Goal: Task Accomplishment & Management: Complete application form

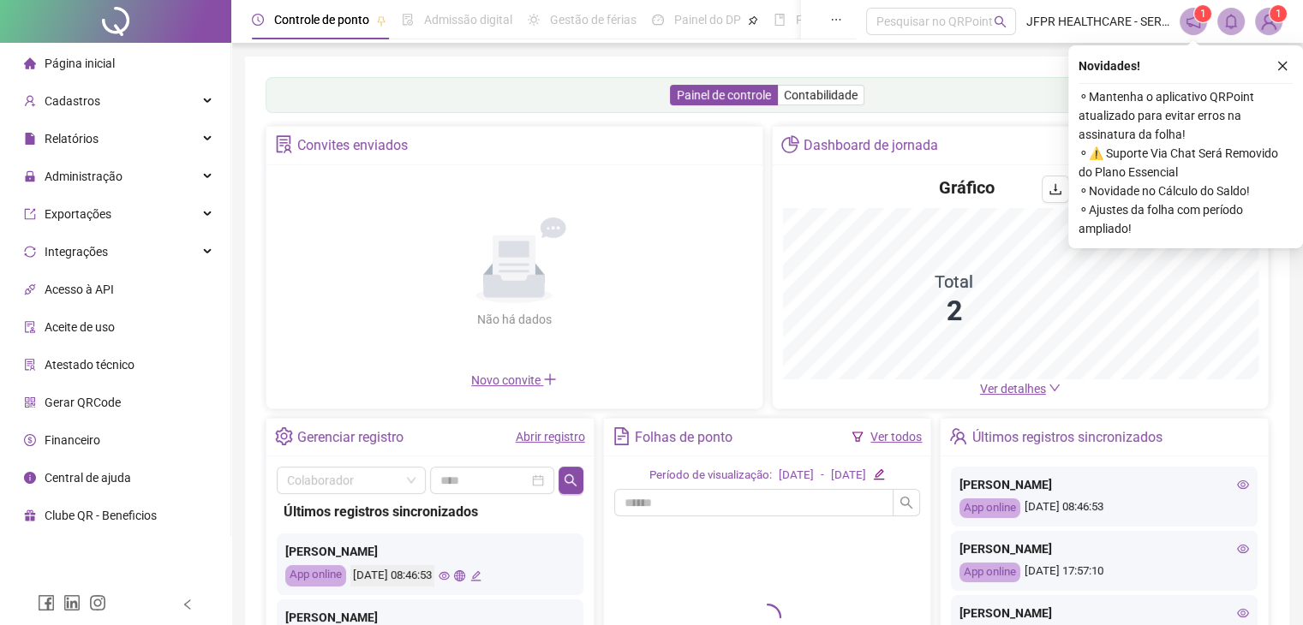
drag, startPoint x: 1275, startPoint y: 66, endPoint x: 983, endPoint y: 188, distance: 316.7
click at [1277, 68] on icon "close" at bounding box center [1282, 66] width 12 height 12
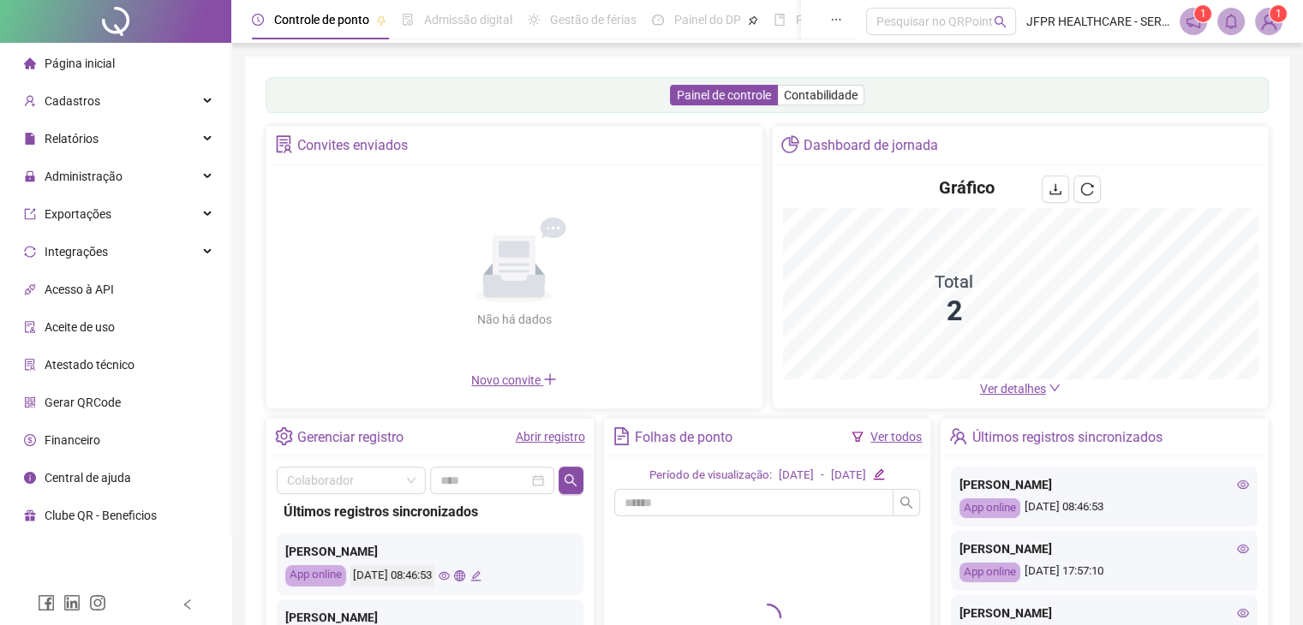
drag, startPoint x: 58, startPoint y: 182, endPoint x: 151, endPoint y: 473, distance: 304.7
click at [58, 184] on span "Administração" at bounding box center [73, 176] width 98 height 34
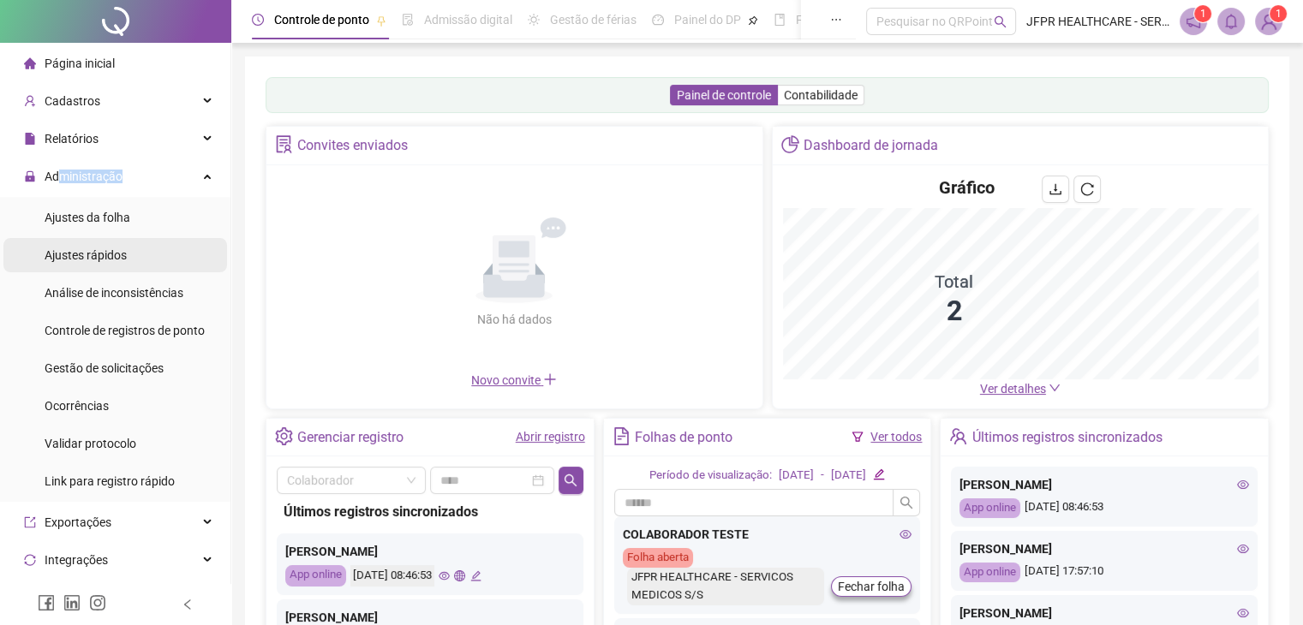
click at [103, 170] on span "Administração" at bounding box center [84, 177] width 78 height 14
click at [103, 173] on span "Administração" at bounding box center [84, 177] width 78 height 14
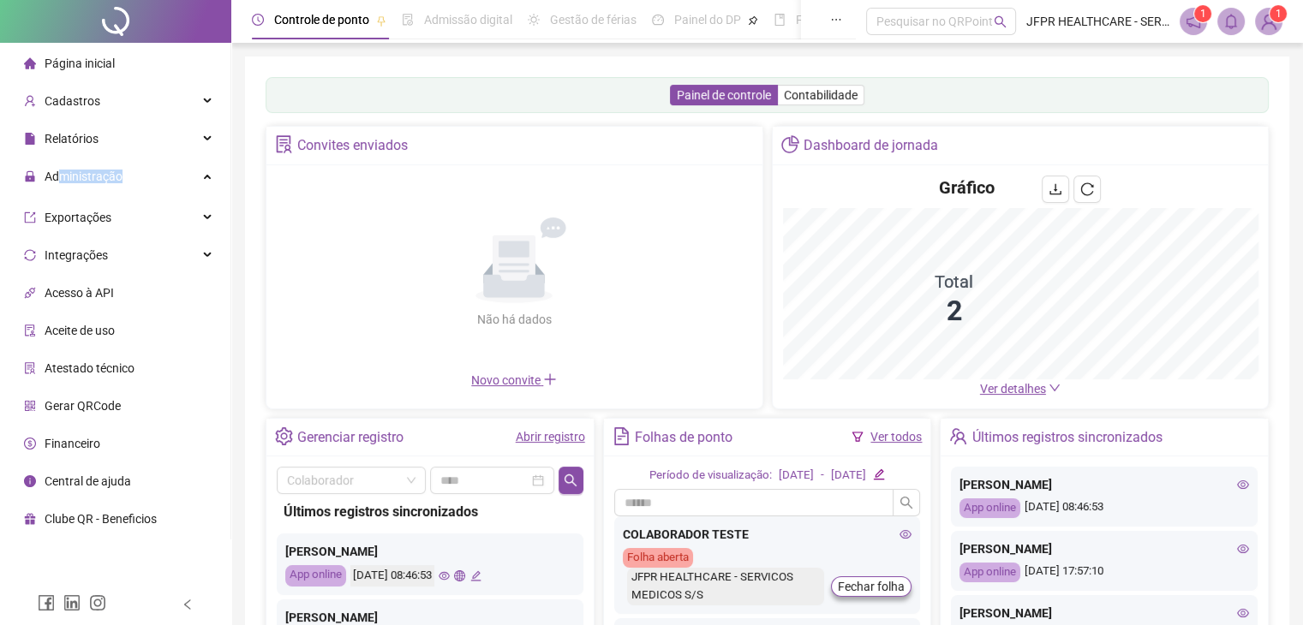
click at [140, 189] on div "Administração" at bounding box center [115, 176] width 224 height 34
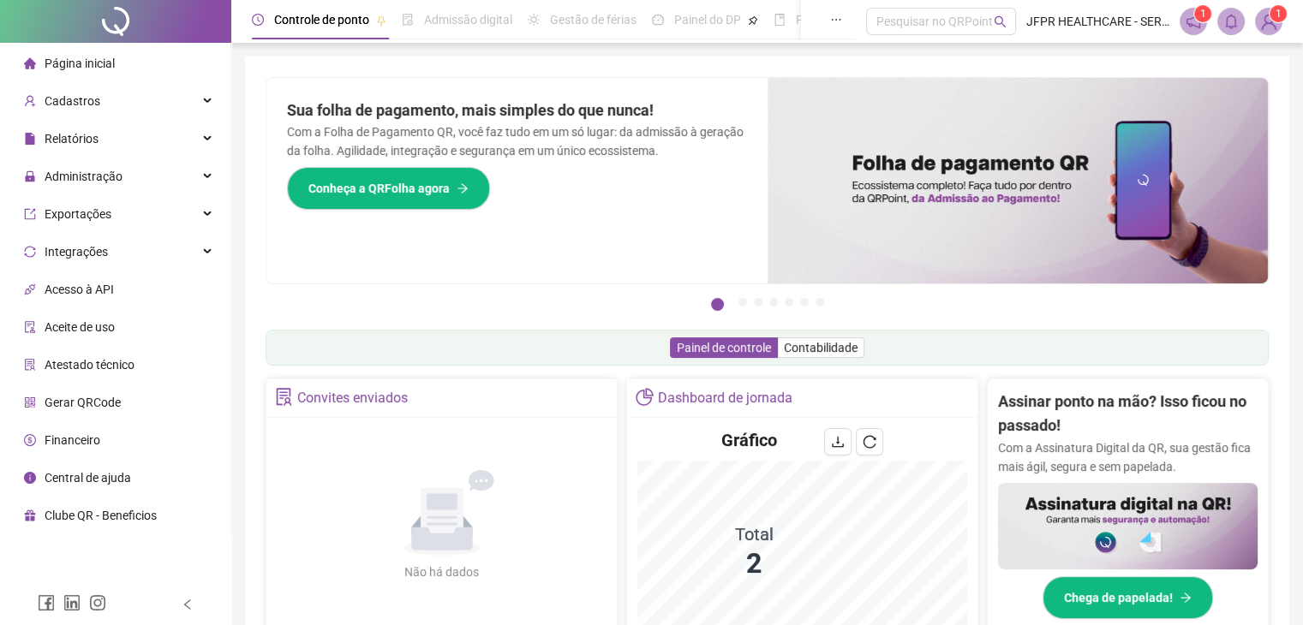
drag, startPoint x: 122, startPoint y: 182, endPoint x: 123, endPoint y: 197, distance: 14.7
click at [122, 182] on div "Administração" at bounding box center [115, 176] width 224 height 34
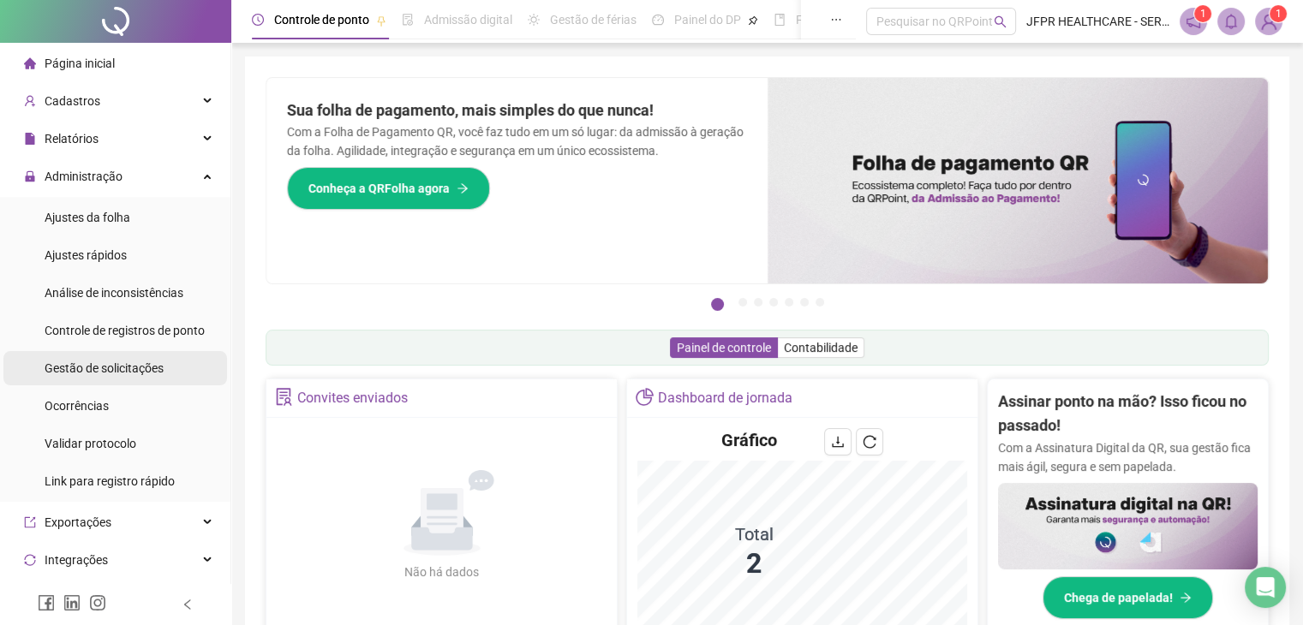
click at [129, 367] on span "Gestão de solicitações" at bounding box center [104, 368] width 119 height 14
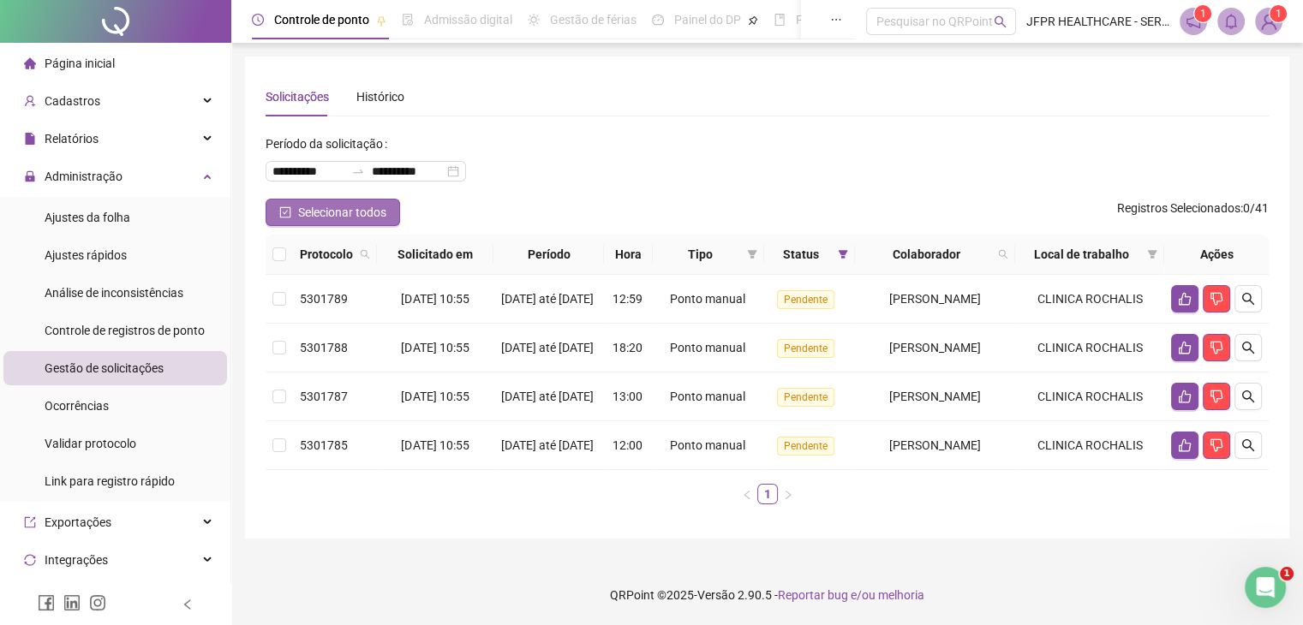
click at [333, 206] on span "Selecionar todos" at bounding box center [342, 212] width 88 height 19
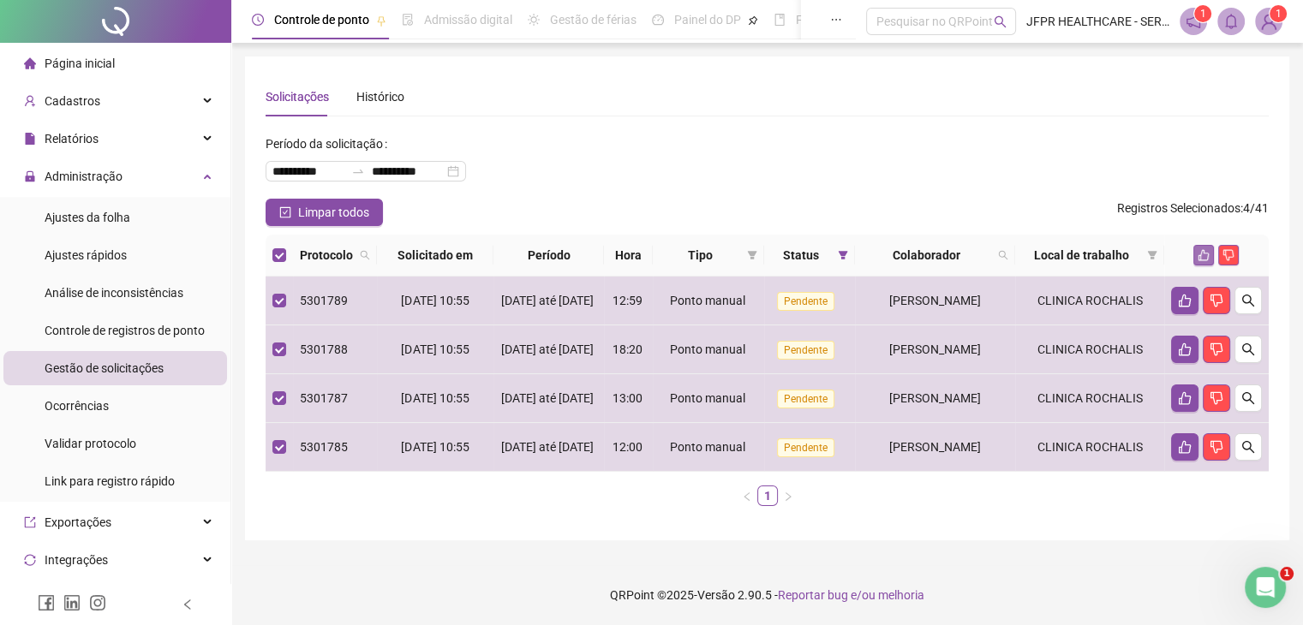
click at [1196, 258] on button "button" at bounding box center [1203, 255] width 21 height 21
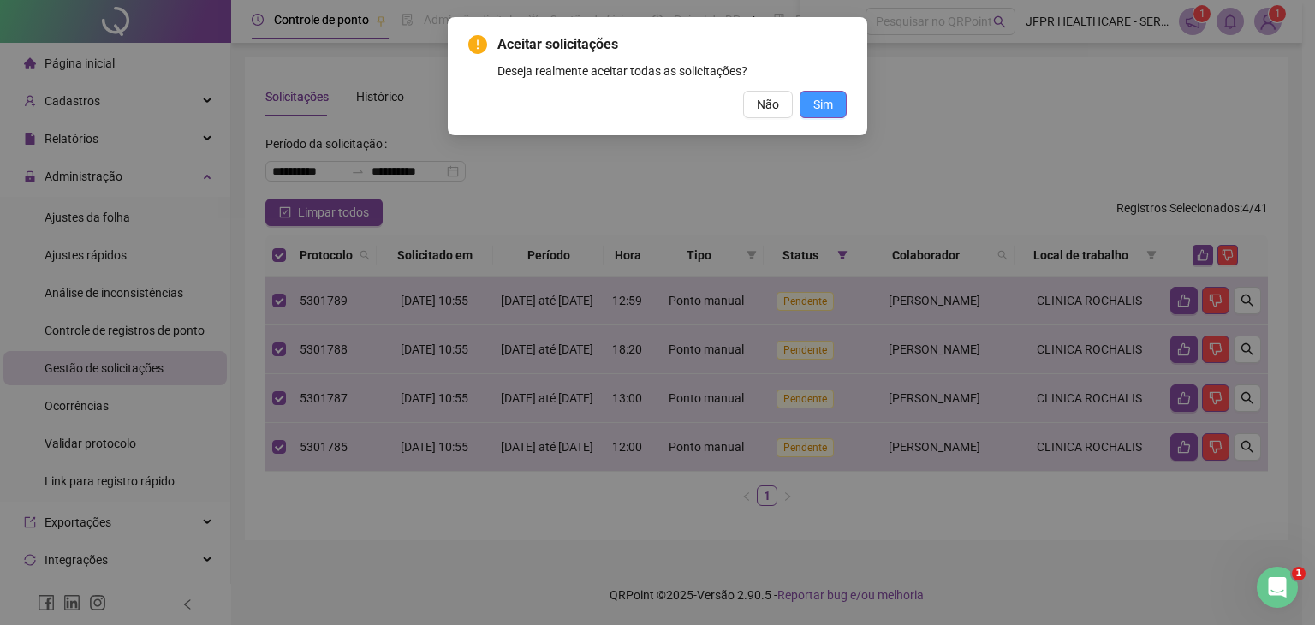
click at [814, 91] on button "Sim" at bounding box center [823, 104] width 47 height 27
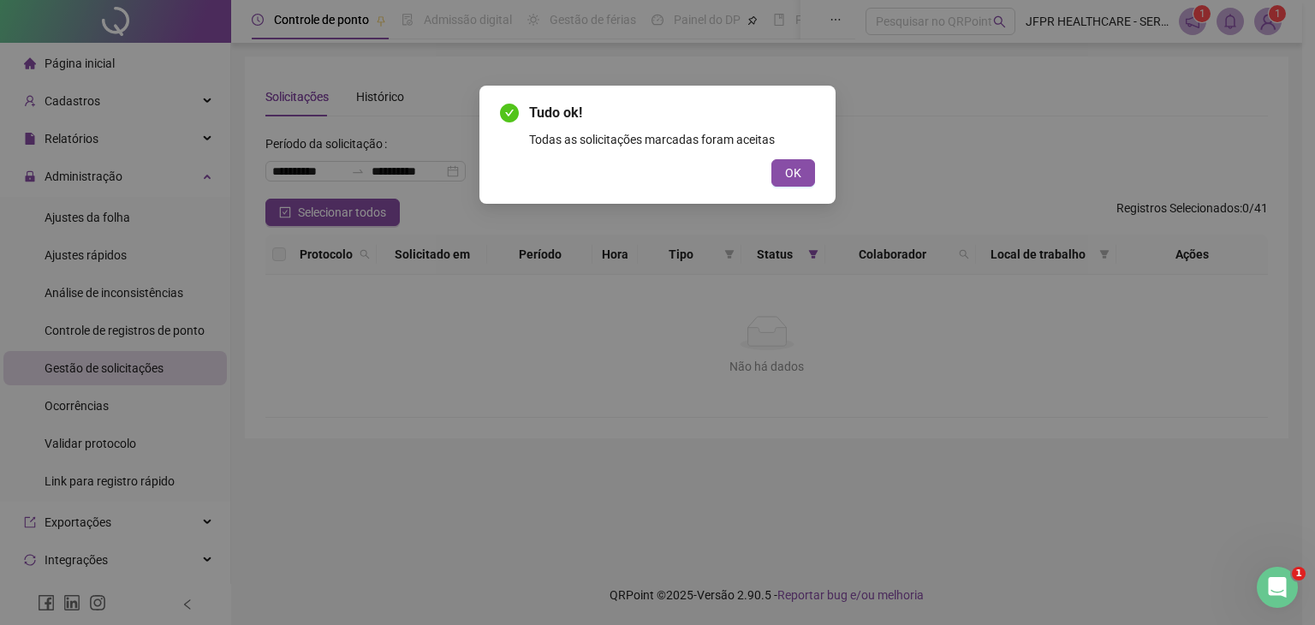
click at [787, 170] on span "OK" at bounding box center [793, 173] width 16 height 19
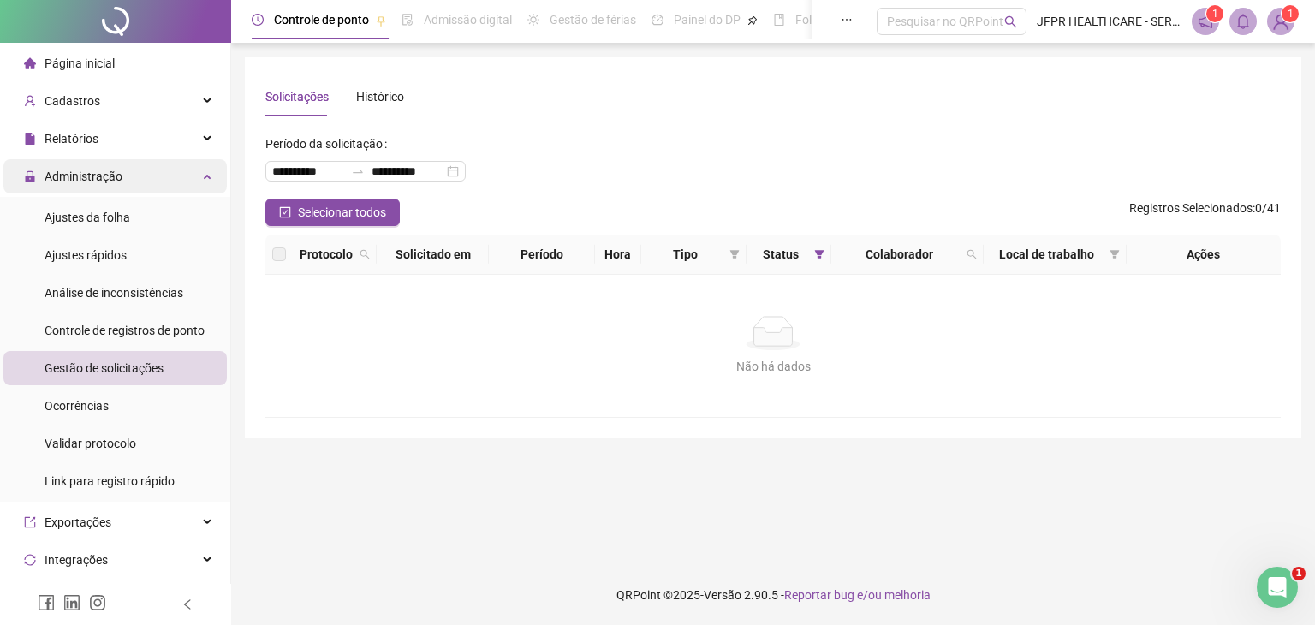
click at [115, 172] on span "Administração" at bounding box center [84, 177] width 78 height 14
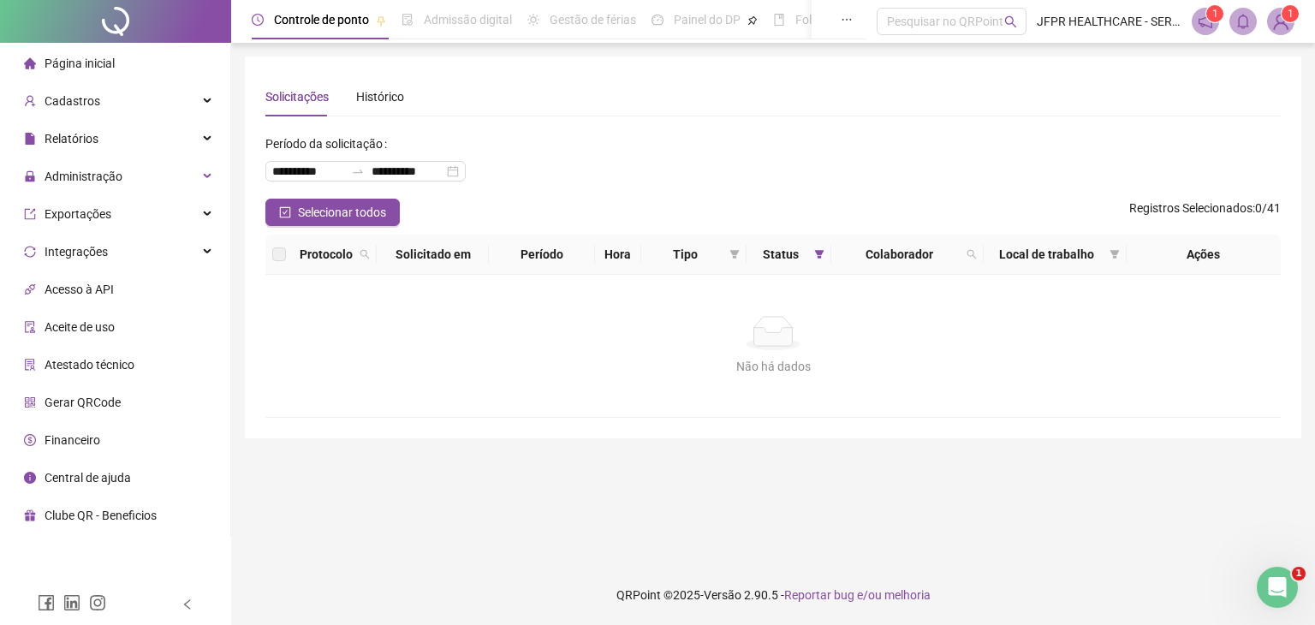
click at [1284, 27] on img at bounding box center [1281, 22] width 26 height 26
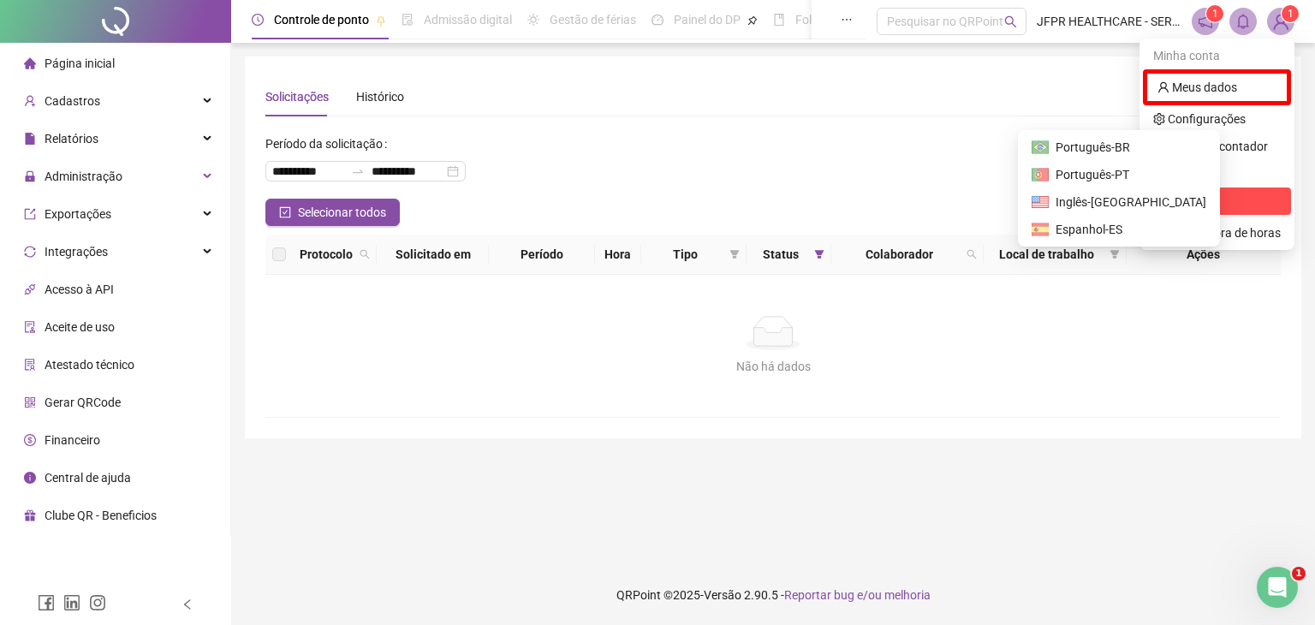
click at [1200, 197] on span "Sair" at bounding box center [1218, 201] width 128 height 19
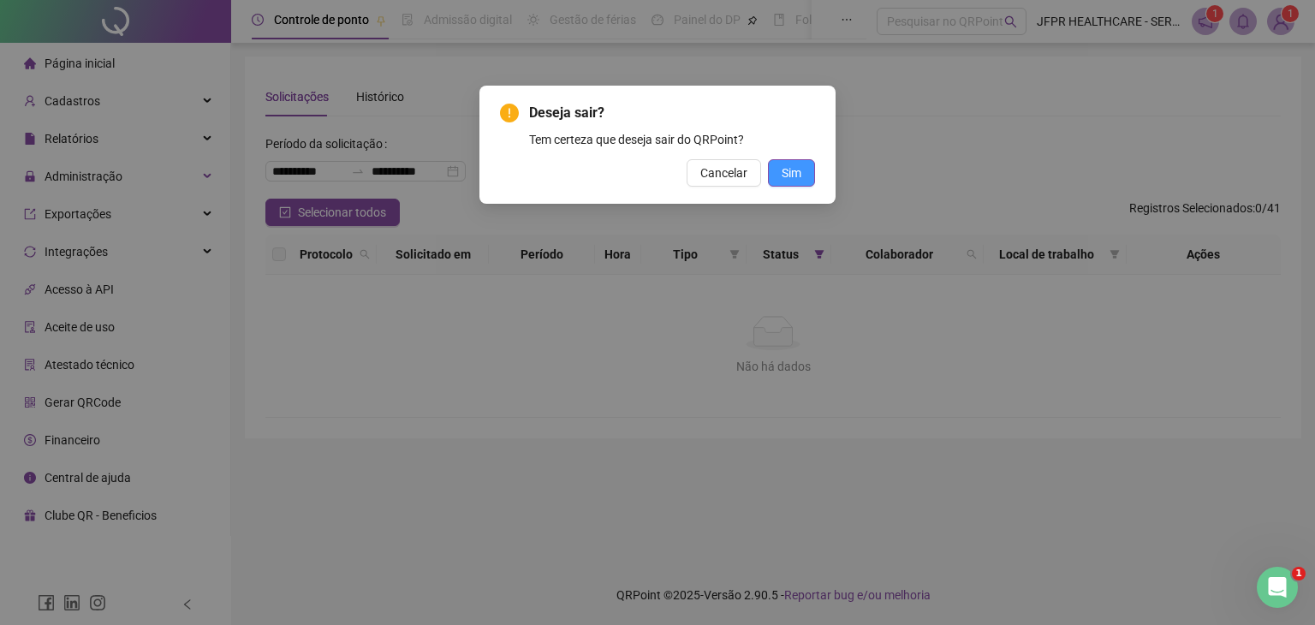
click at [773, 168] on button "Sim" at bounding box center [791, 172] width 47 height 27
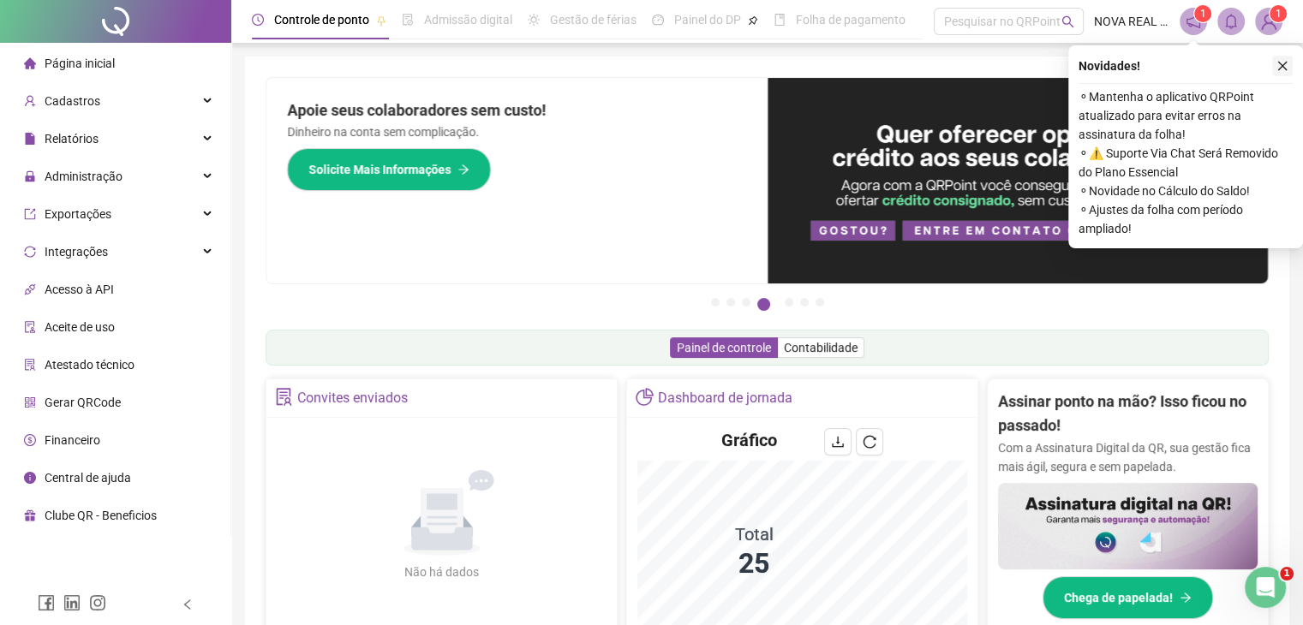
click at [1286, 60] on icon "close" at bounding box center [1282, 66] width 12 height 12
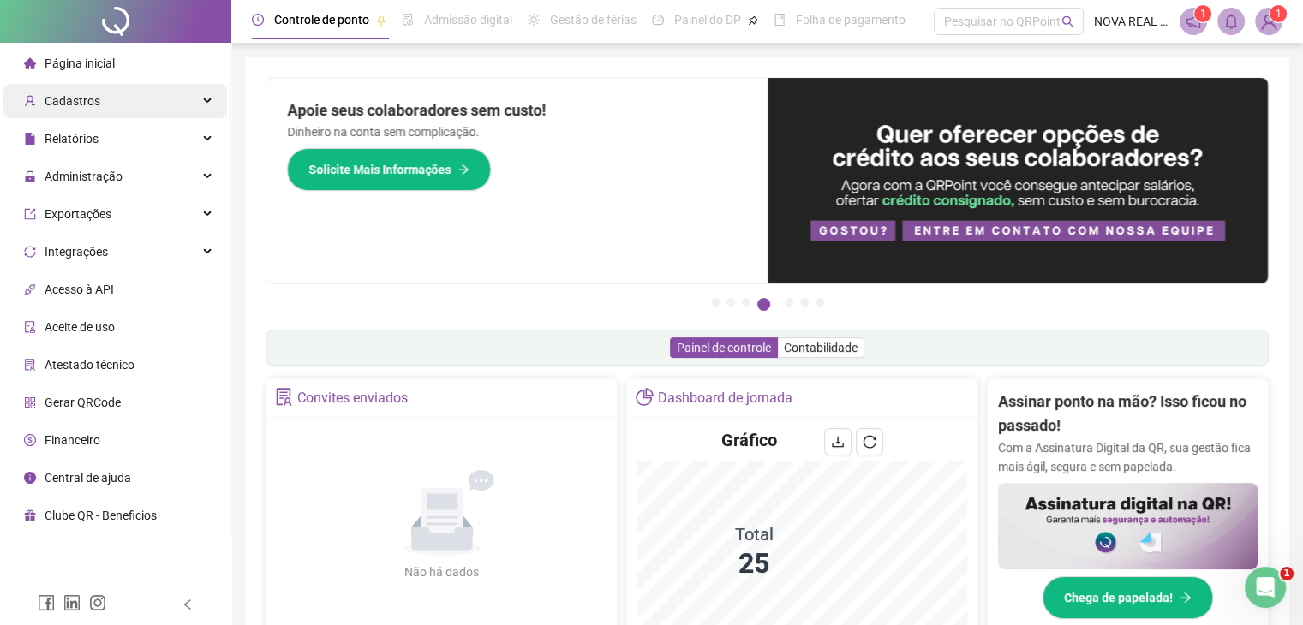
click at [84, 107] on span "Cadastros" at bounding box center [73, 101] width 56 height 14
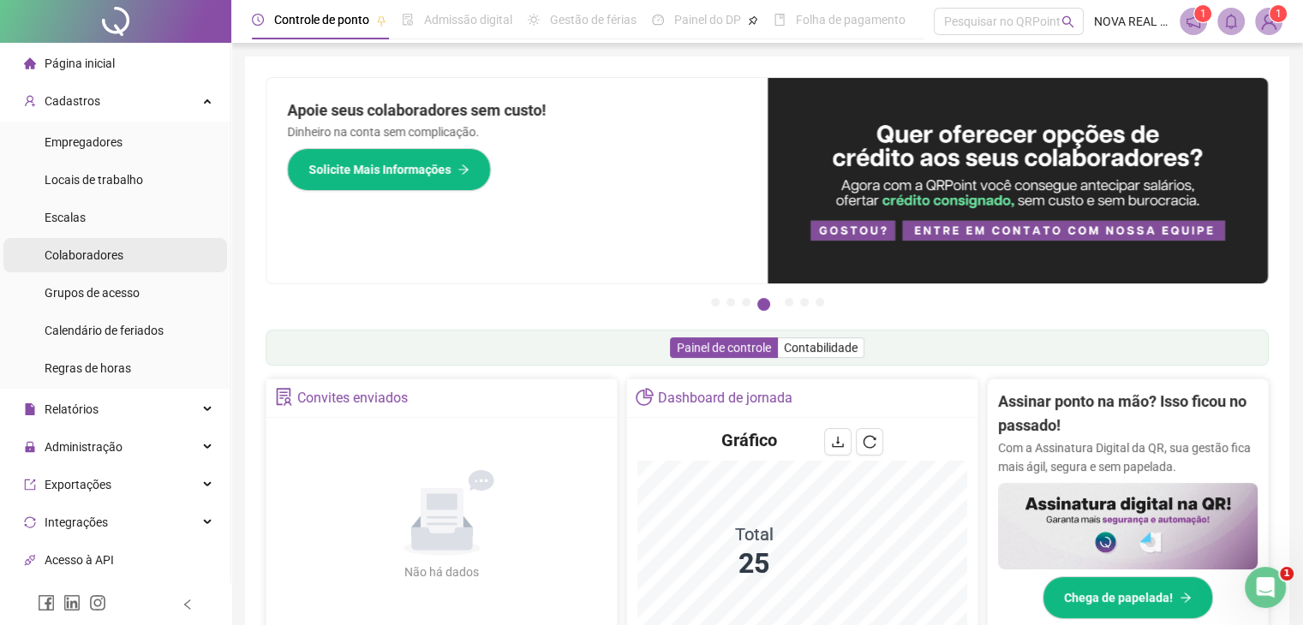
click at [79, 265] on div "Colaboradores" at bounding box center [84, 255] width 79 height 34
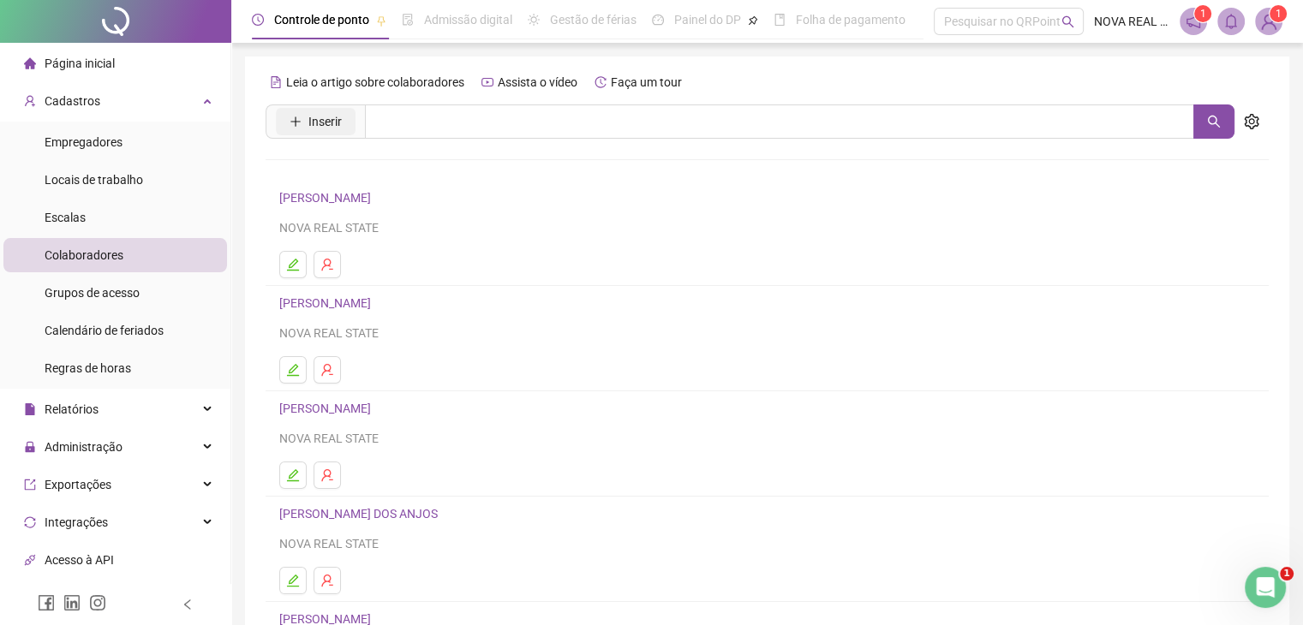
click at [345, 128] on button "Inserir" at bounding box center [316, 121] width 80 height 27
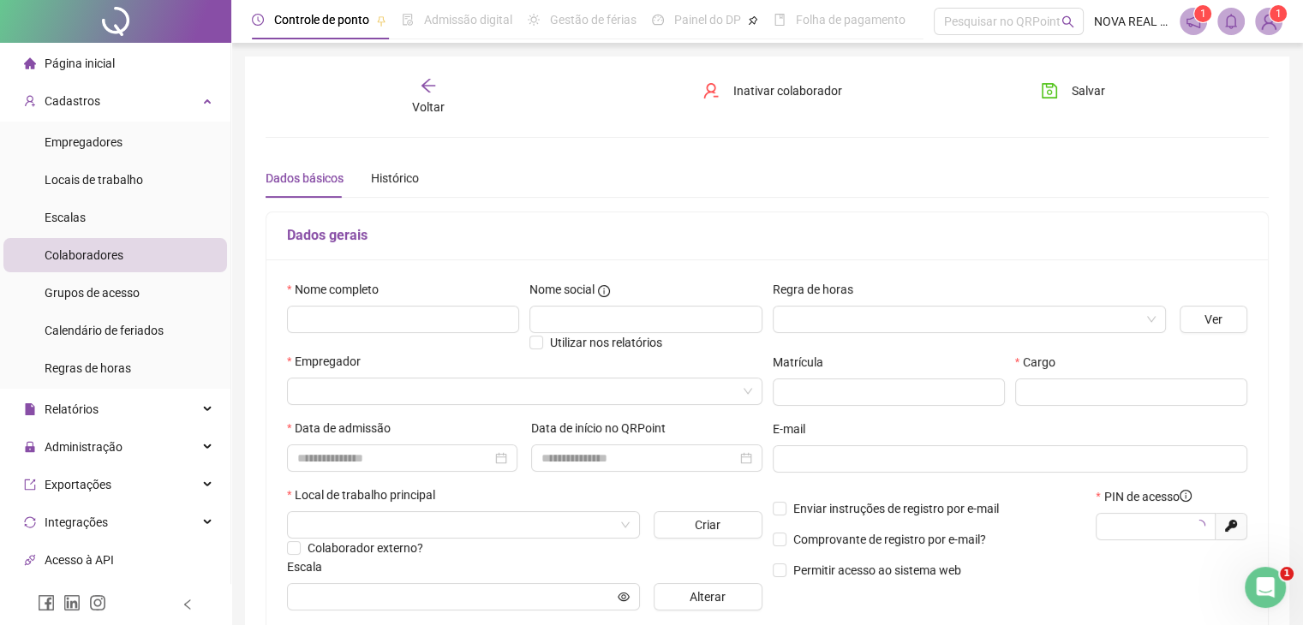
type input "*****"
click at [411, 314] on input "text" at bounding box center [403, 319] width 232 height 27
type input "**********"
click at [887, 326] on input "search" at bounding box center [961, 320] width 357 height 26
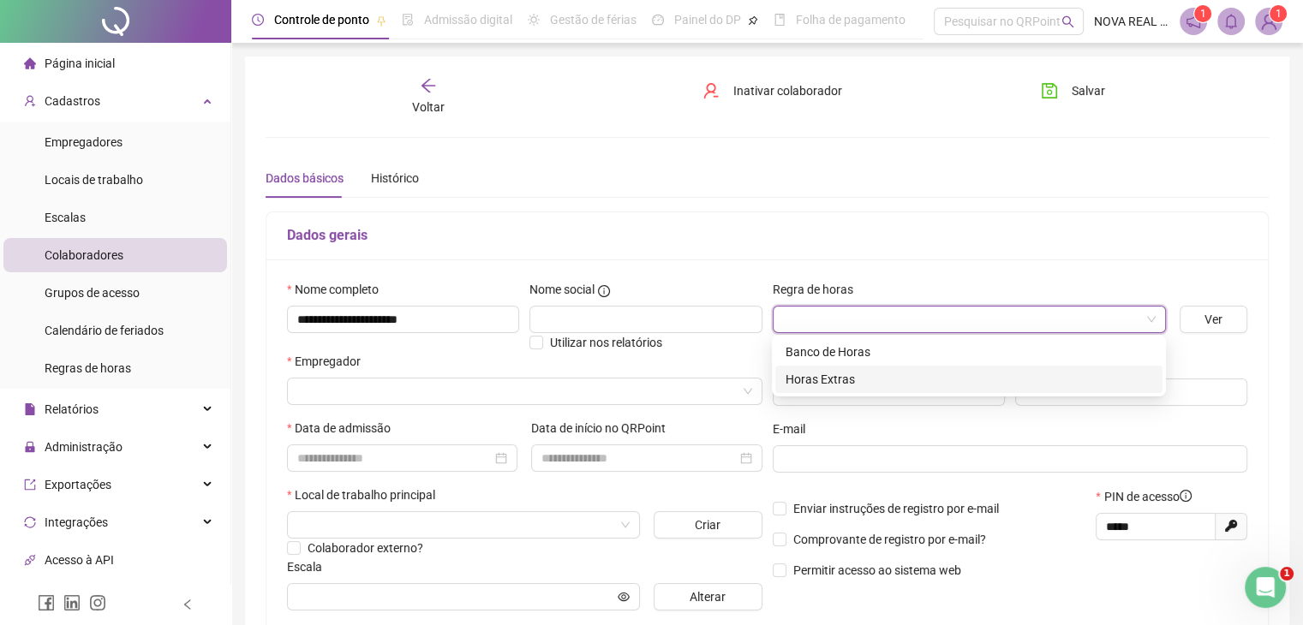
click at [856, 379] on div "Horas Extras" at bounding box center [968, 379] width 367 height 19
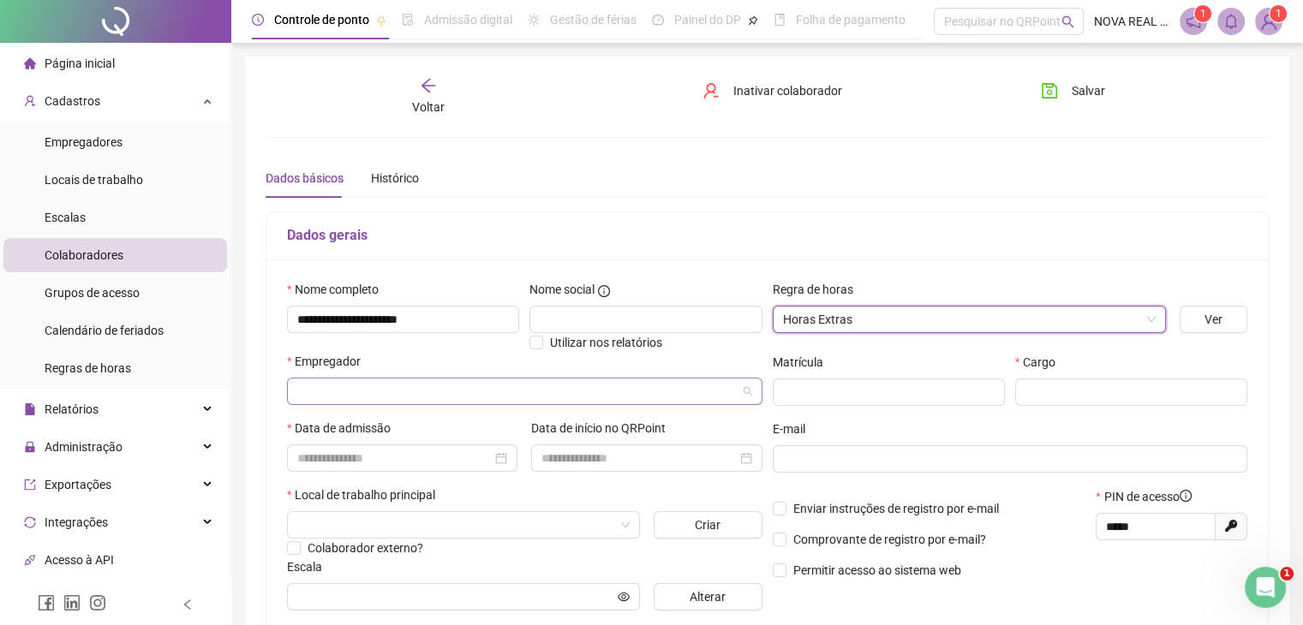
click at [342, 396] on input "search" at bounding box center [516, 392] width 439 height 26
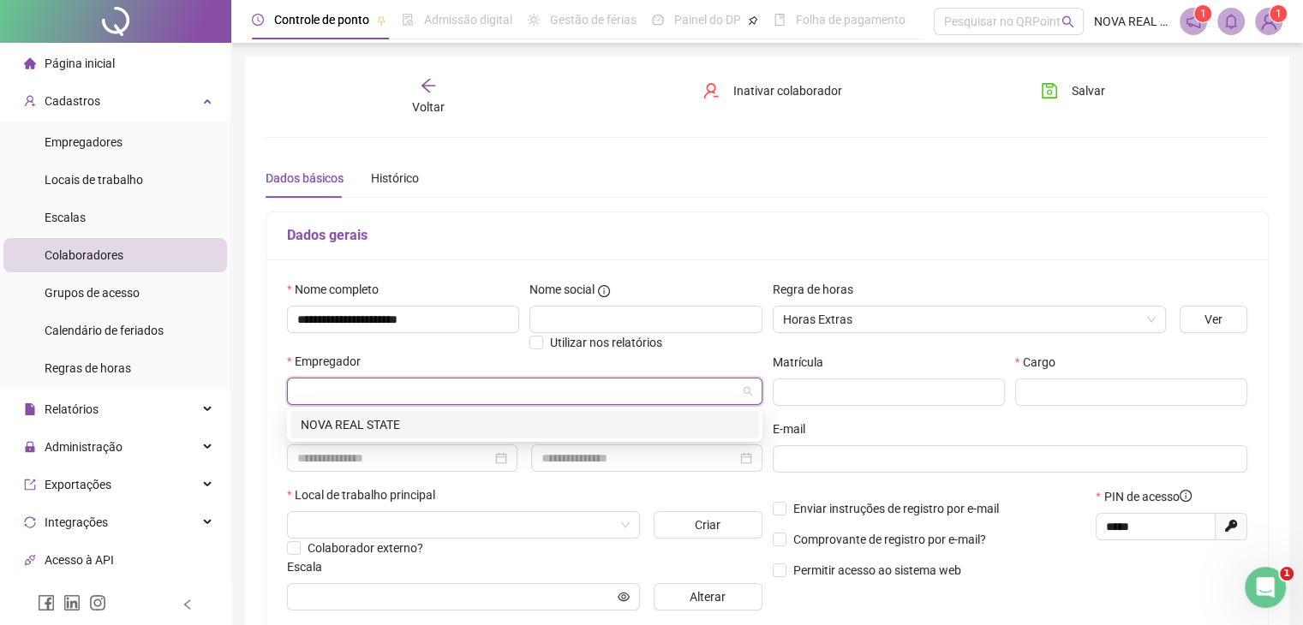
drag, startPoint x: 352, startPoint y: 422, endPoint x: 405, endPoint y: 478, distance: 76.9
click at [353, 422] on div "NOVA REAL STATE" at bounding box center [525, 424] width 448 height 19
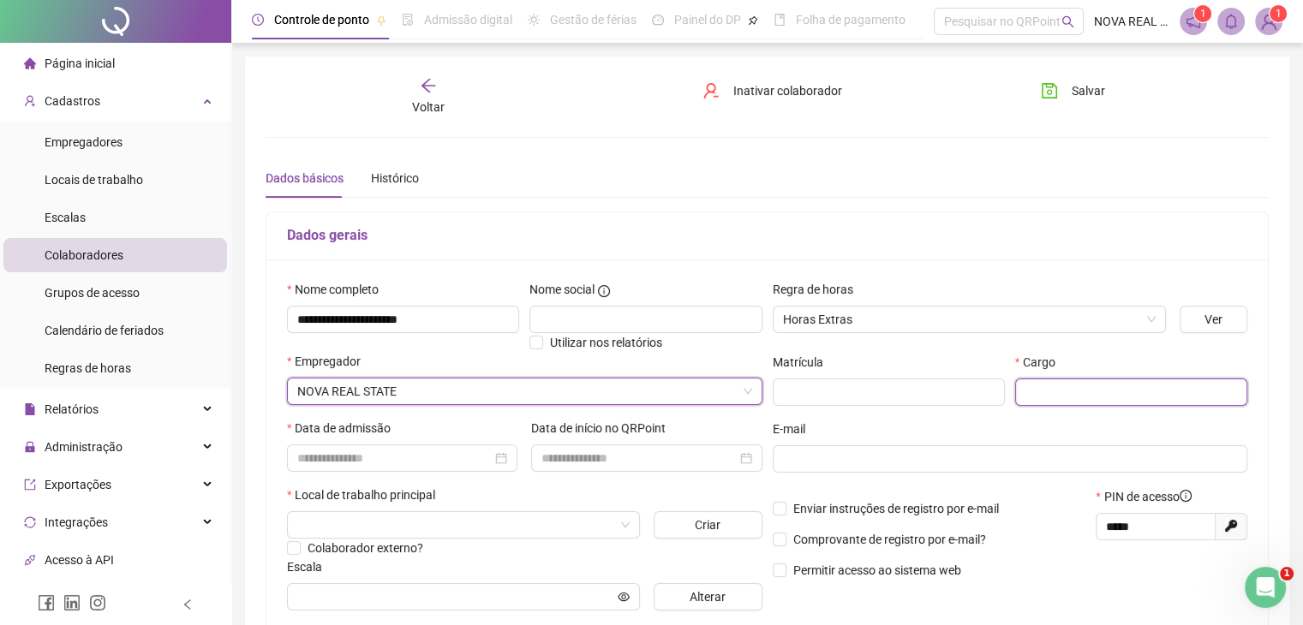
click at [1070, 400] on input "text" at bounding box center [1131, 392] width 232 height 27
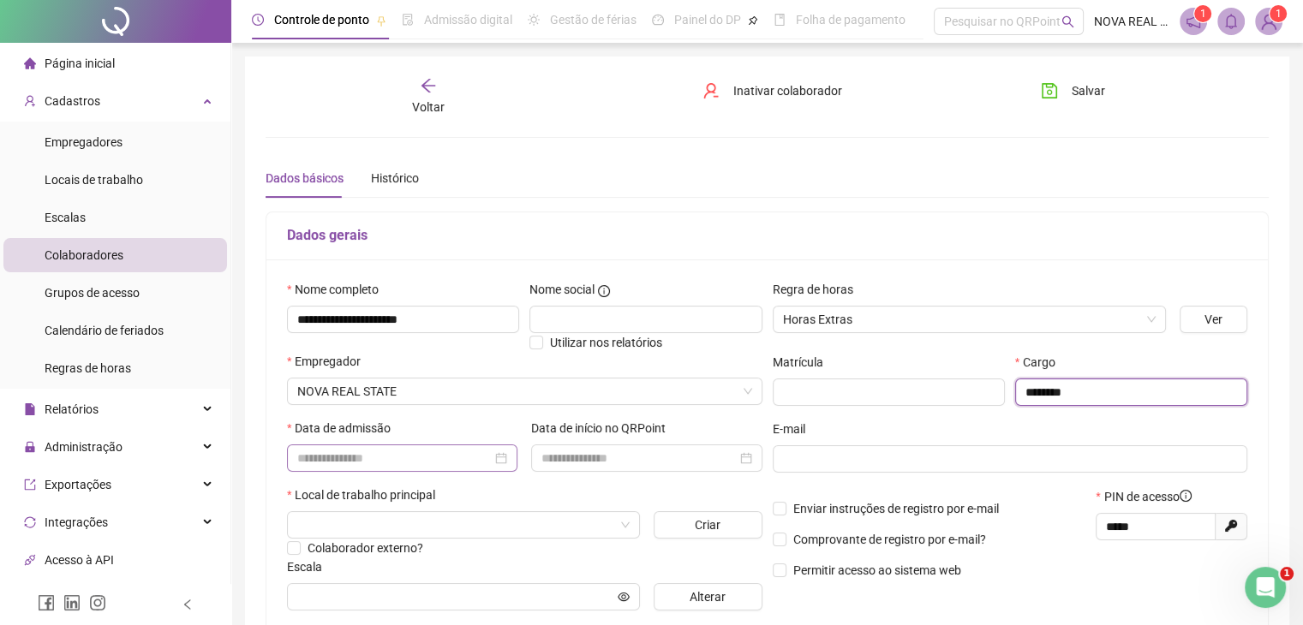
type input "********"
click at [418, 460] on input at bounding box center [394, 458] width 194 height 19
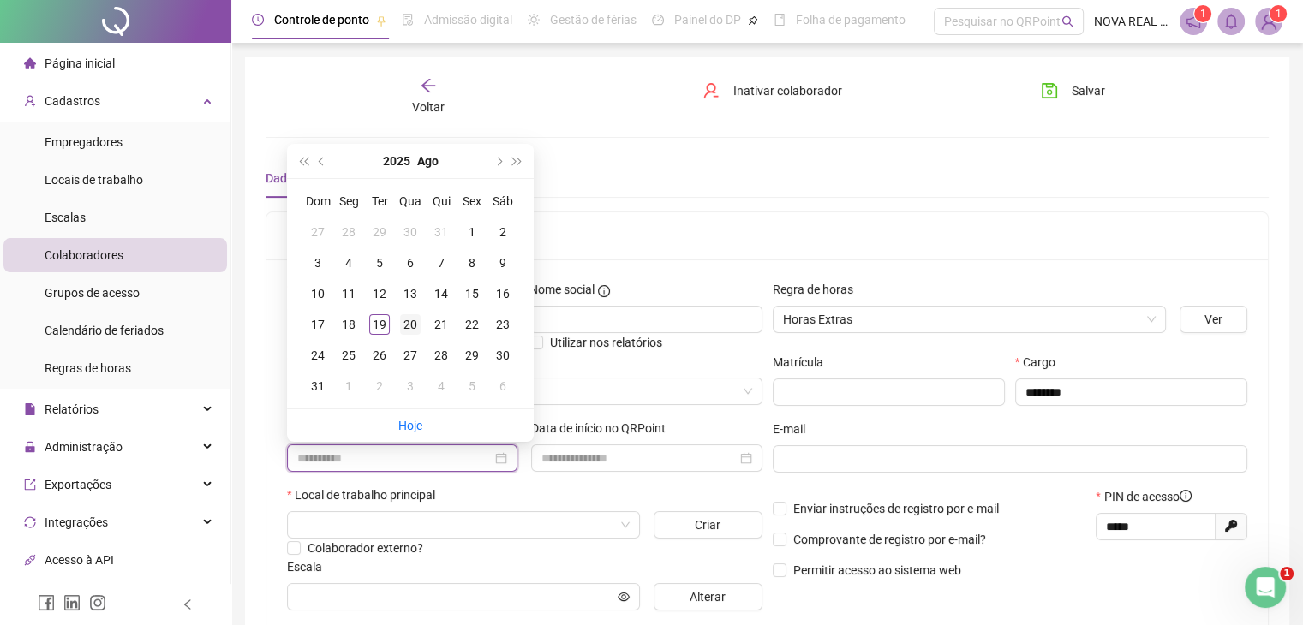
type input "**********"
drag, startPoint x: 408, startPoint y: 319, endPoint x: 420, endPoint y: 342, distance: 25.3
click at [408, 319] on div "20" at bounding box center [410, 324] width 21 height 21
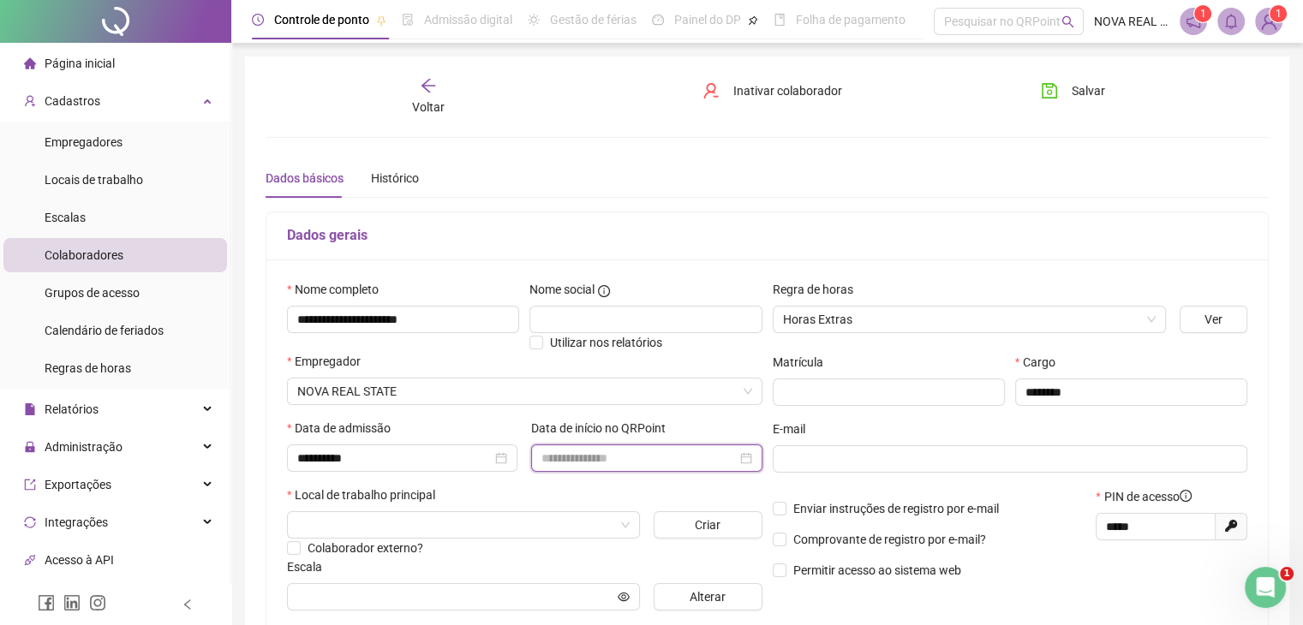
click at [603, 450] on input at bounding box center [638, 458] width 194 height 19
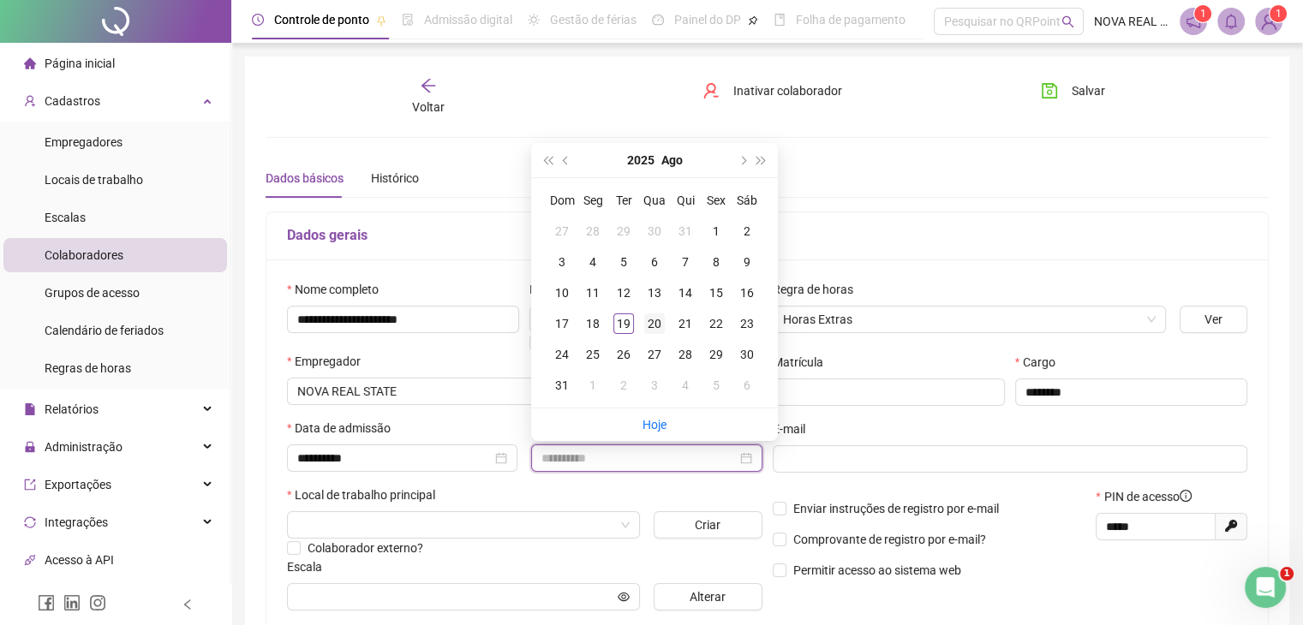
type input "**********"
click at [655, 318] on div "20" at bounding box center [654, 323] width 21 height 21
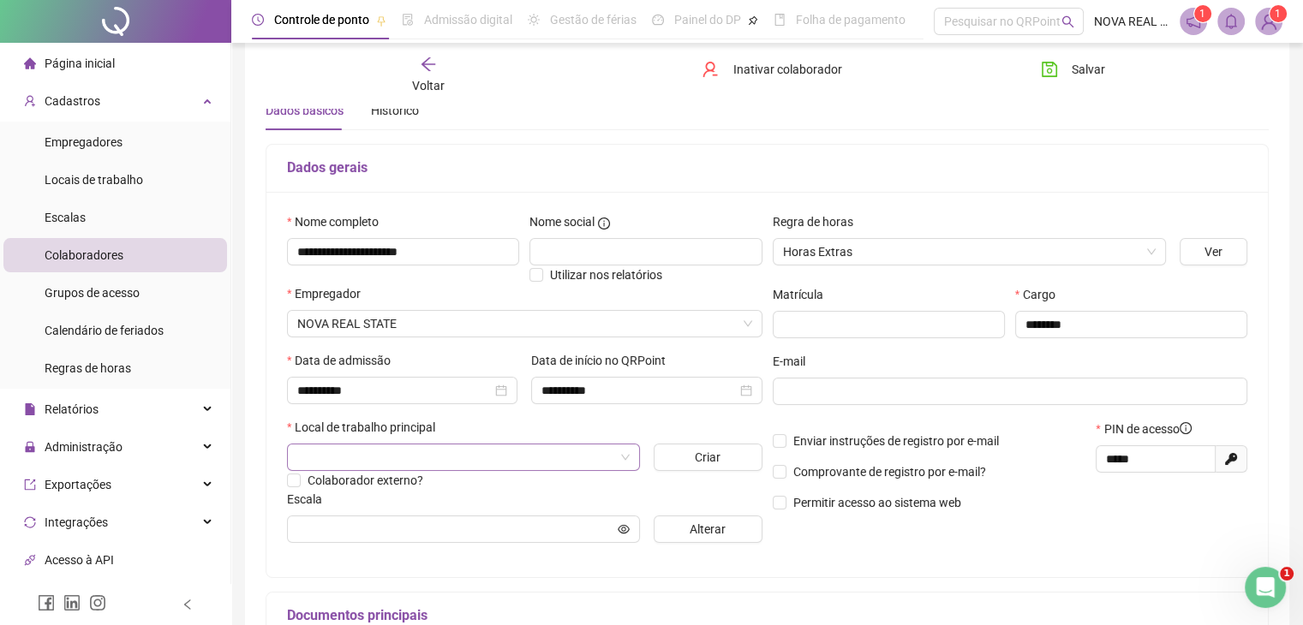
scroll to position [86, 0]
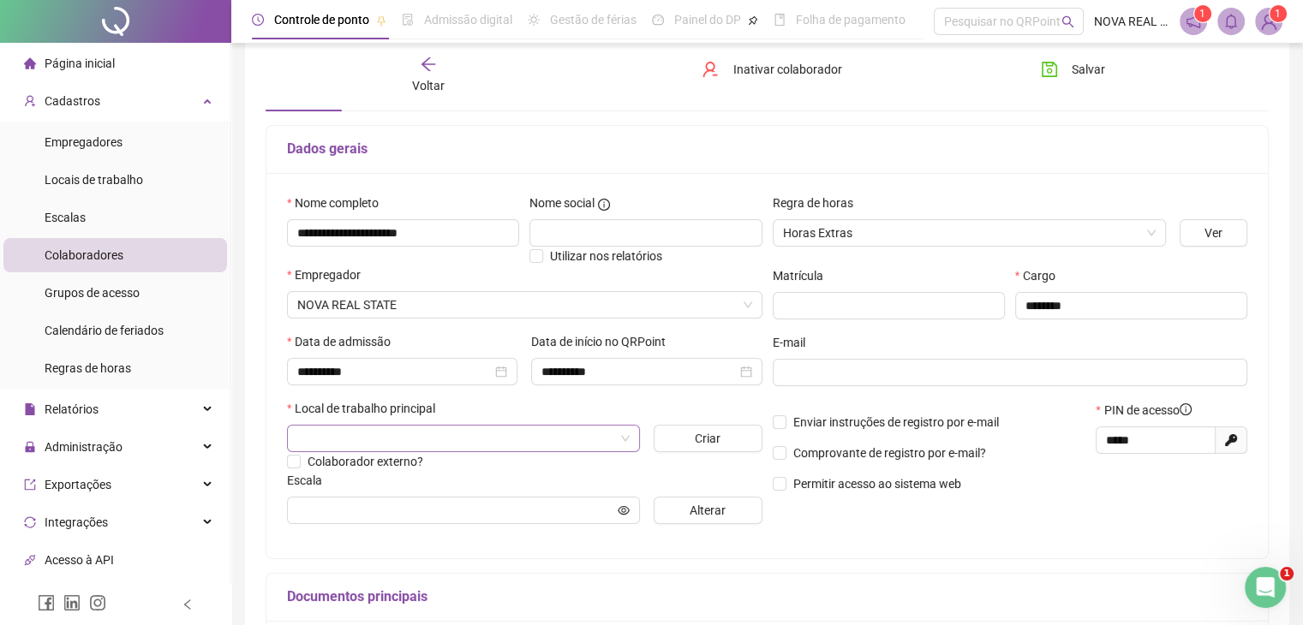
click at [458, 428] on input "search" at bounding box center [455, 439] width 317 height 26
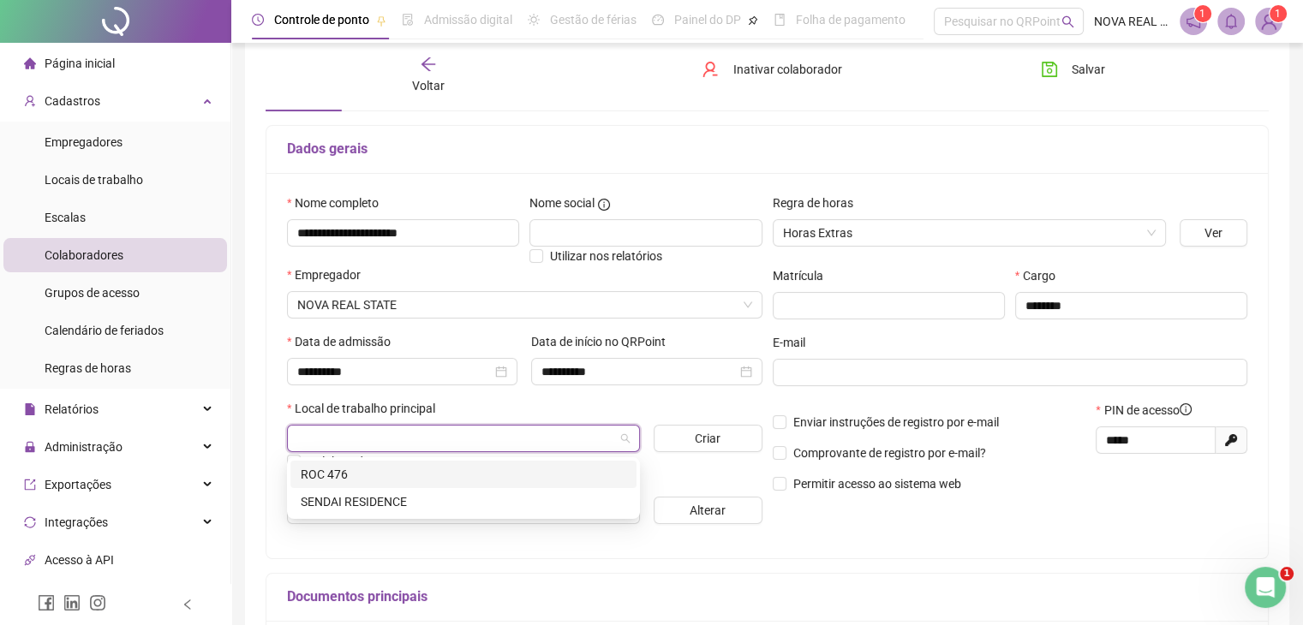
click at [456, 447] on input "search" at bounding box center [455, 439] width 317 height 26
click at [421, 508] on div "SENDAI RESIDENCE" at bounding box center [463, 501] width 325 height 19
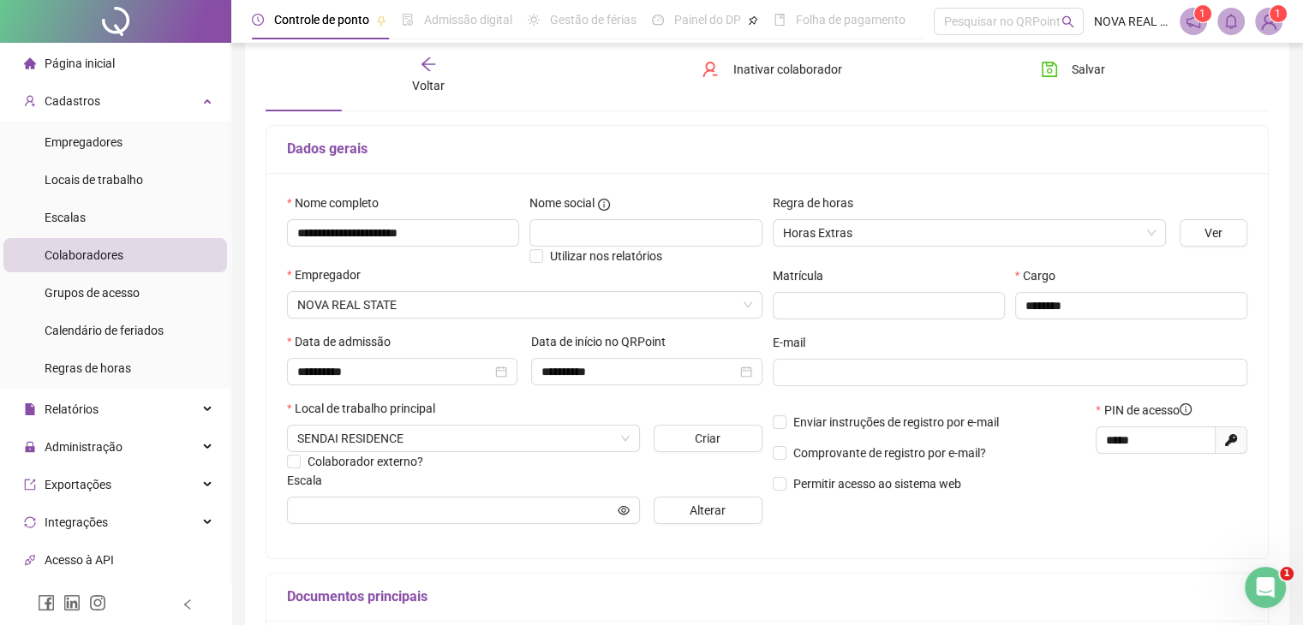
click at [432, 489] on div "Escala" at bounding box center [524, 484] width 475 height 26
click at [430, 498] on span at bounding box center [463, 510] width 353 height 27
click at [713, 510] on span "Alterar" at bounding box center [707, 510] width 36 height 19
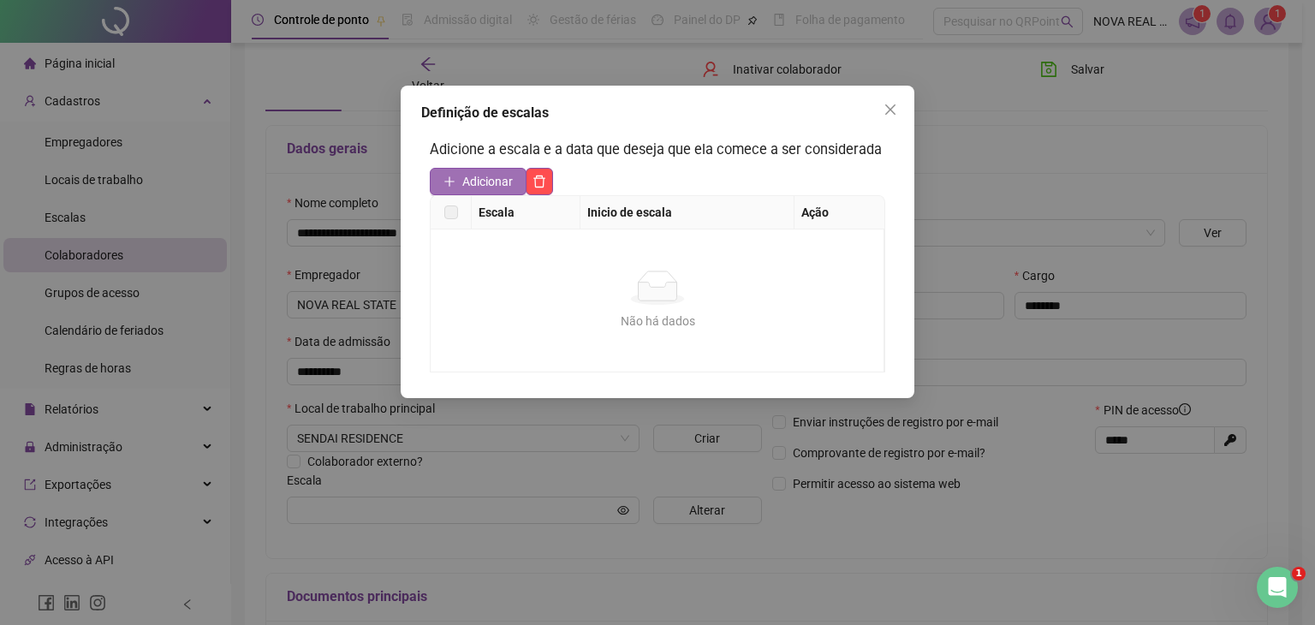
drag, startPoint x: 490, startPoint y: 181, endPoint x: 481, endPoint y: 183, distance: 8.9
click at [490, 182] on span "Adicionar" at bounding box center [487, 181] width 51 height 19
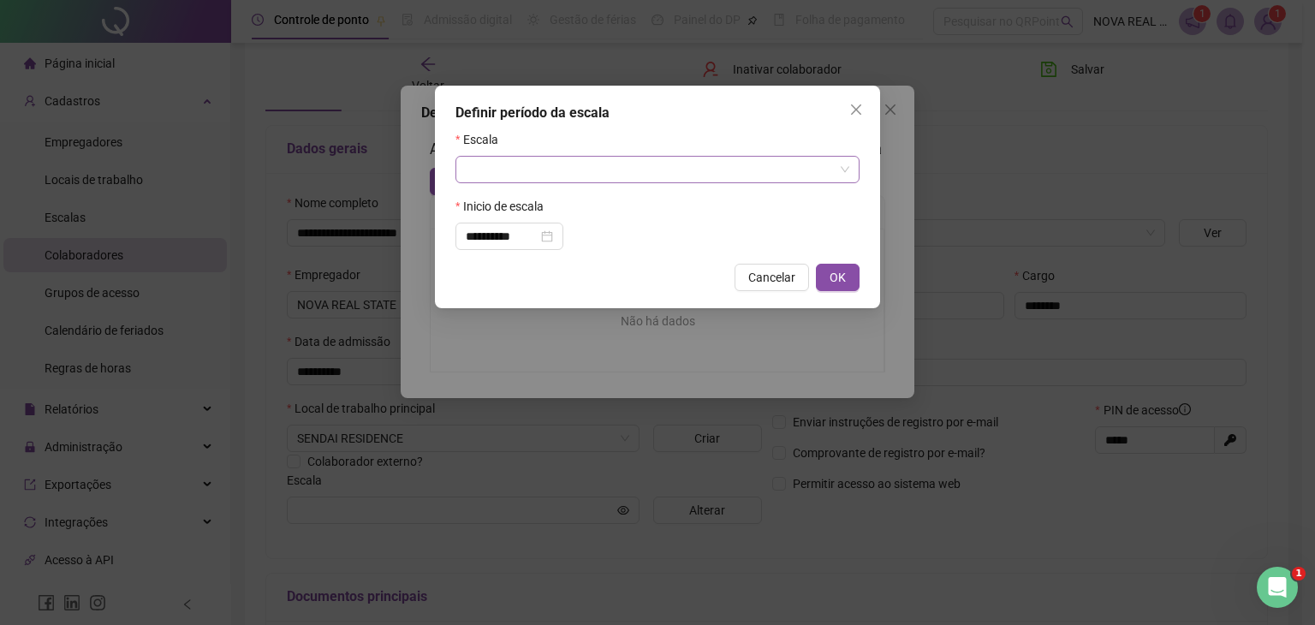
click at [582, 172] on input "search" at bounding box center [650, 170] width 368 height 26
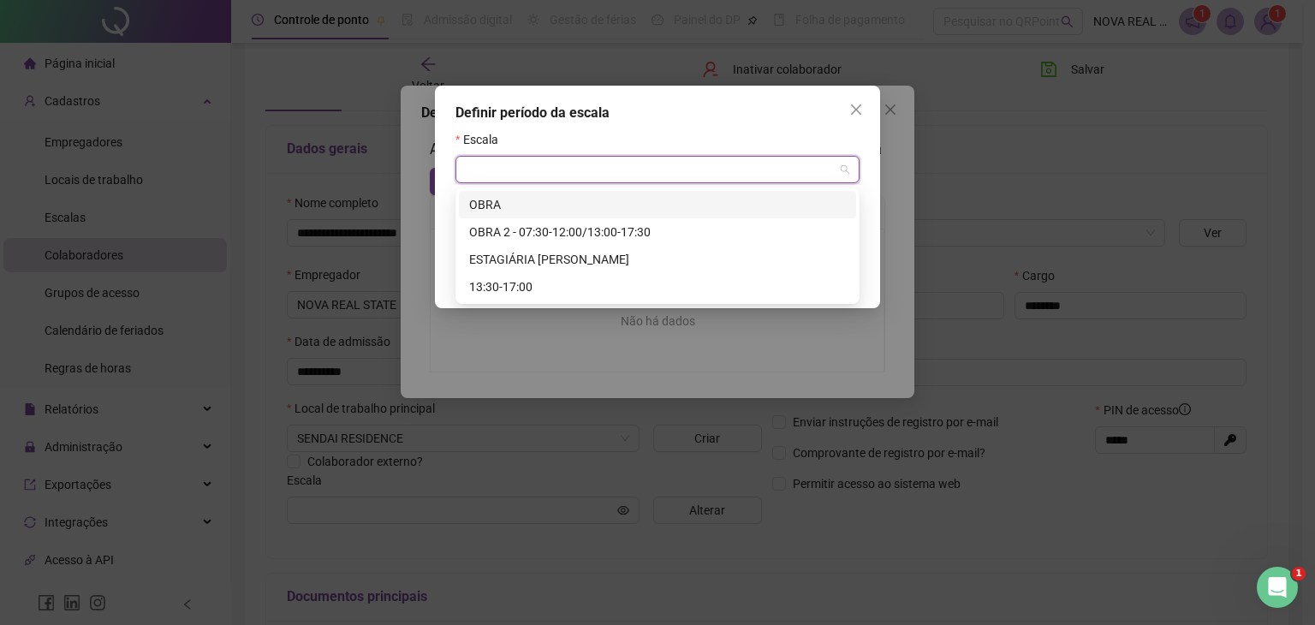
click at [565, 200] on div "OBRA" at bounding box center [657, 204] width 377 height 19
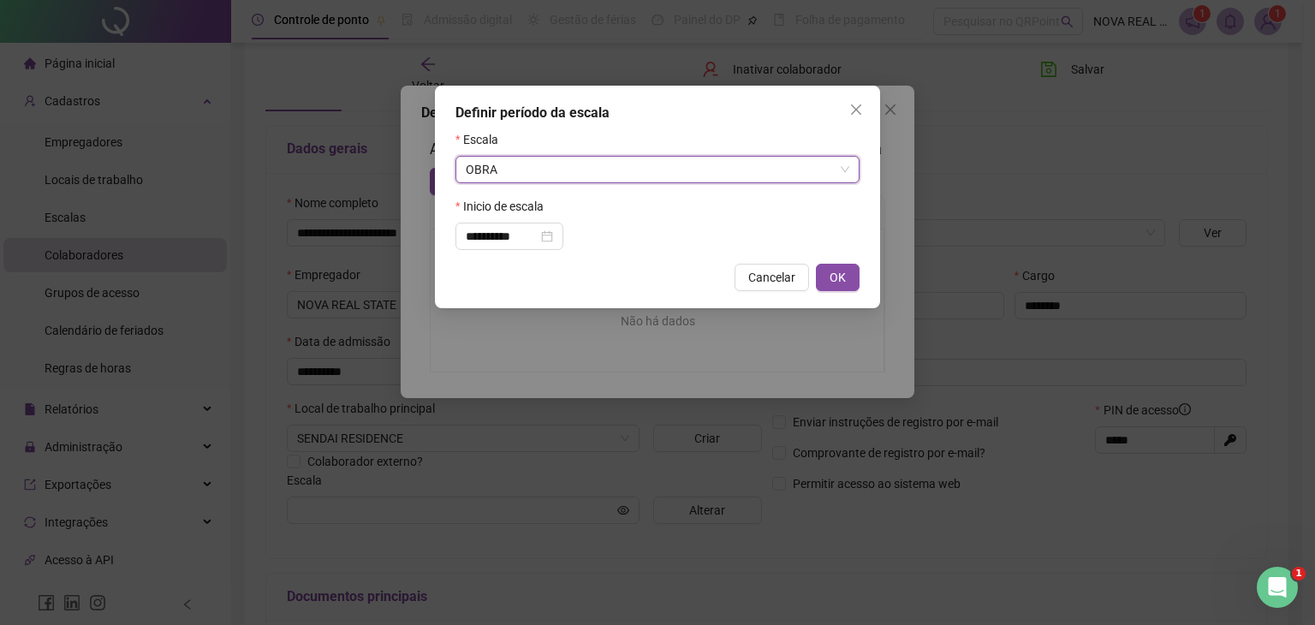
click at [814, 274] on div "Cancelar OK" at bounding box center [658, 277] width 404 height 27
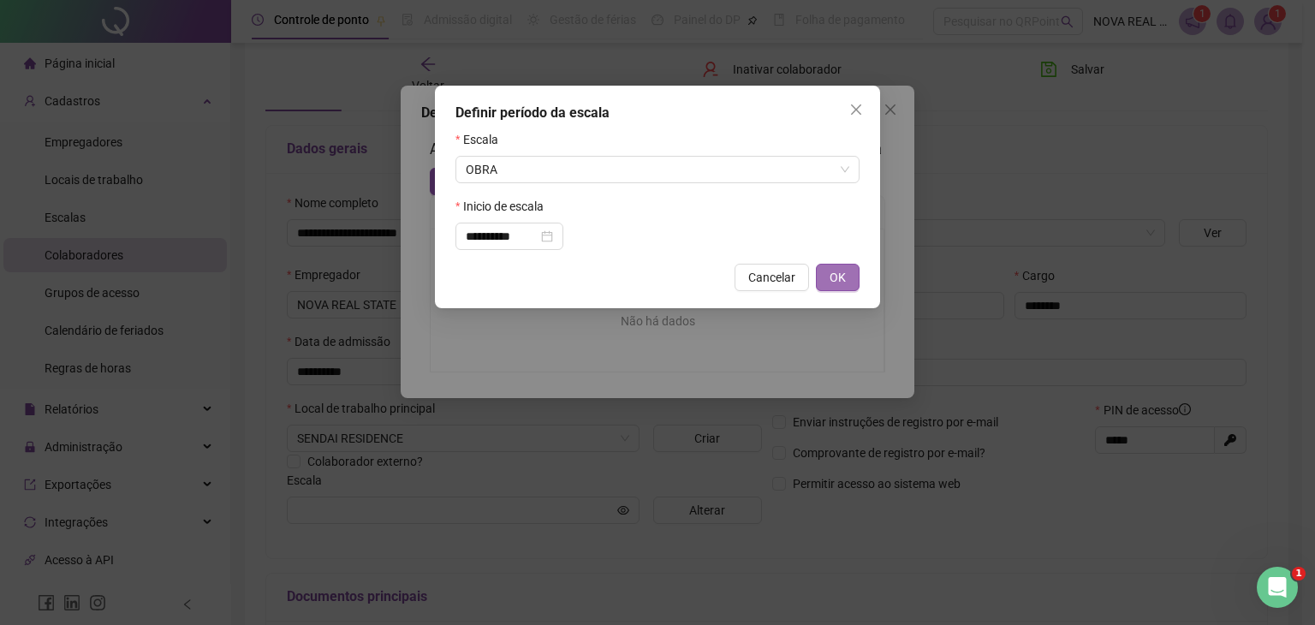
click at [825, 271] on button "OK" at bounding box center [838, 277] width 44 height 27
type input "****"
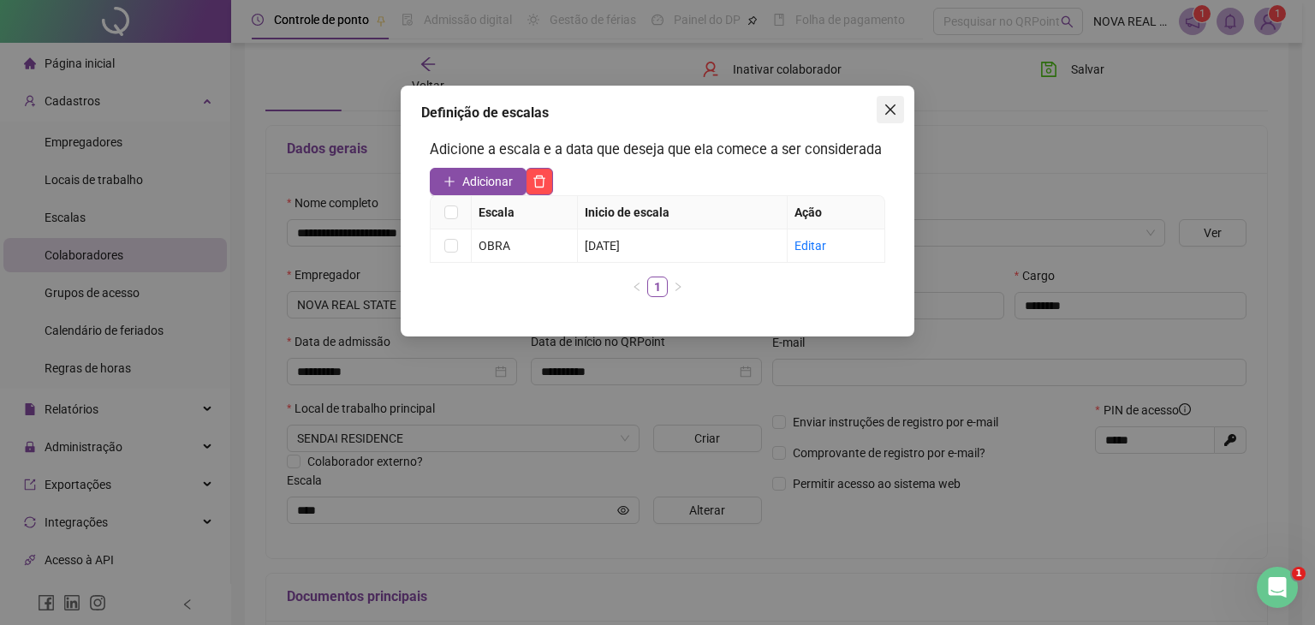
click at [880, 114] on span "Close" at bounding box center [890, 110] width 27 height 14
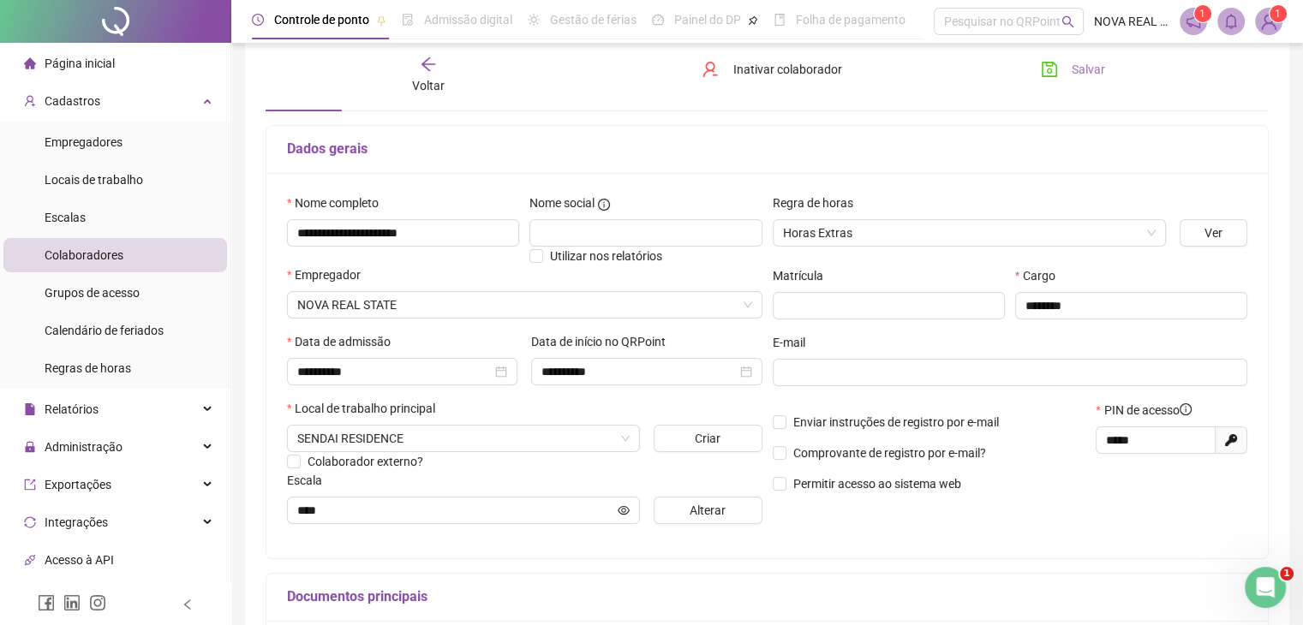
click at [1077, 75] on span "Salvar" at bounding box center [1087, 69] width 33 height 19
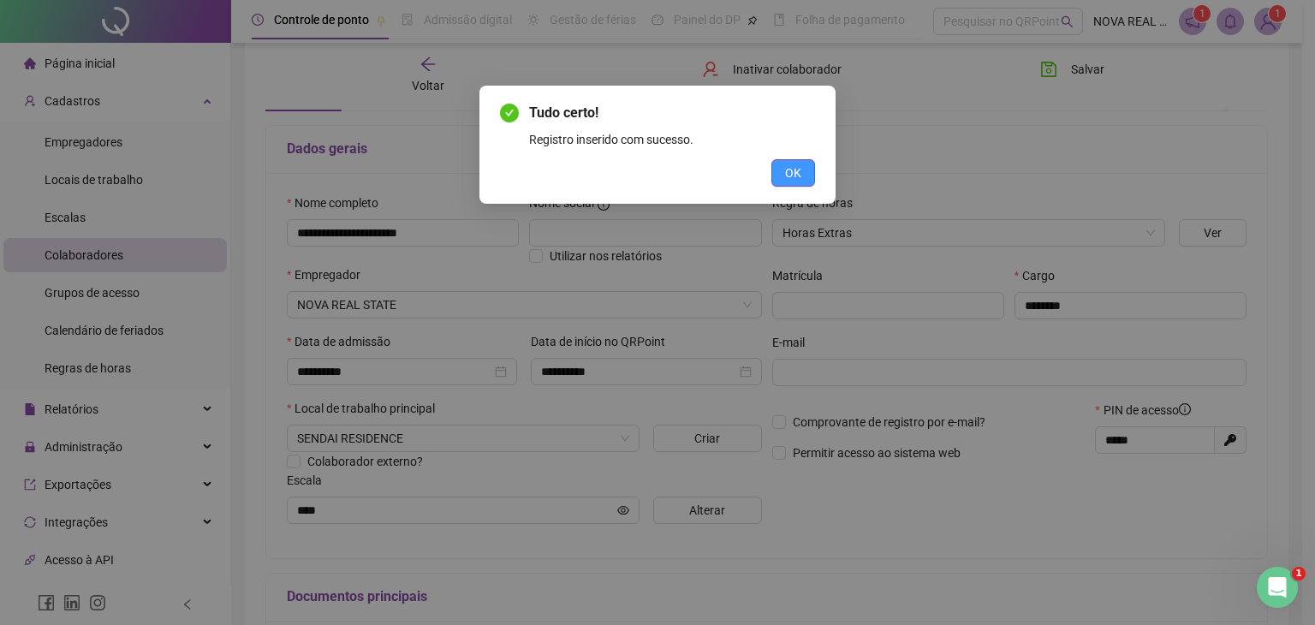
click at [798, 170] on span "OK" at bounding box center [793, 173] width 16 height 19
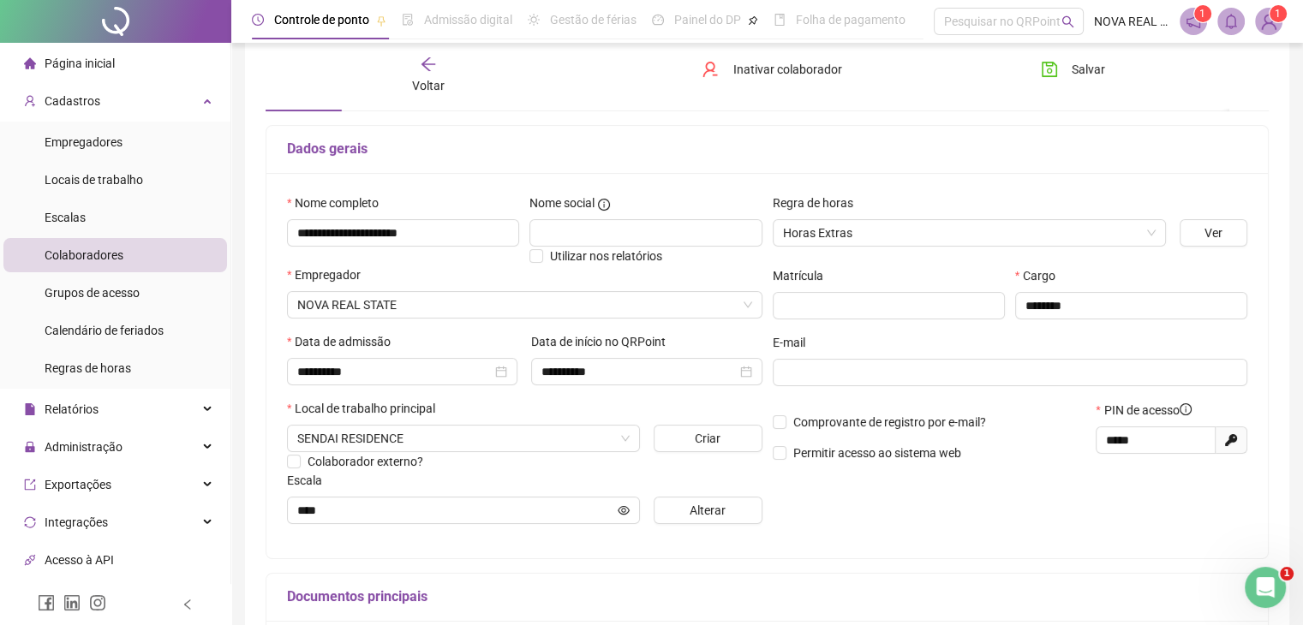
click at [414, 79] on span "Voltar" at bounding box center [428, 86] width 33 height 14
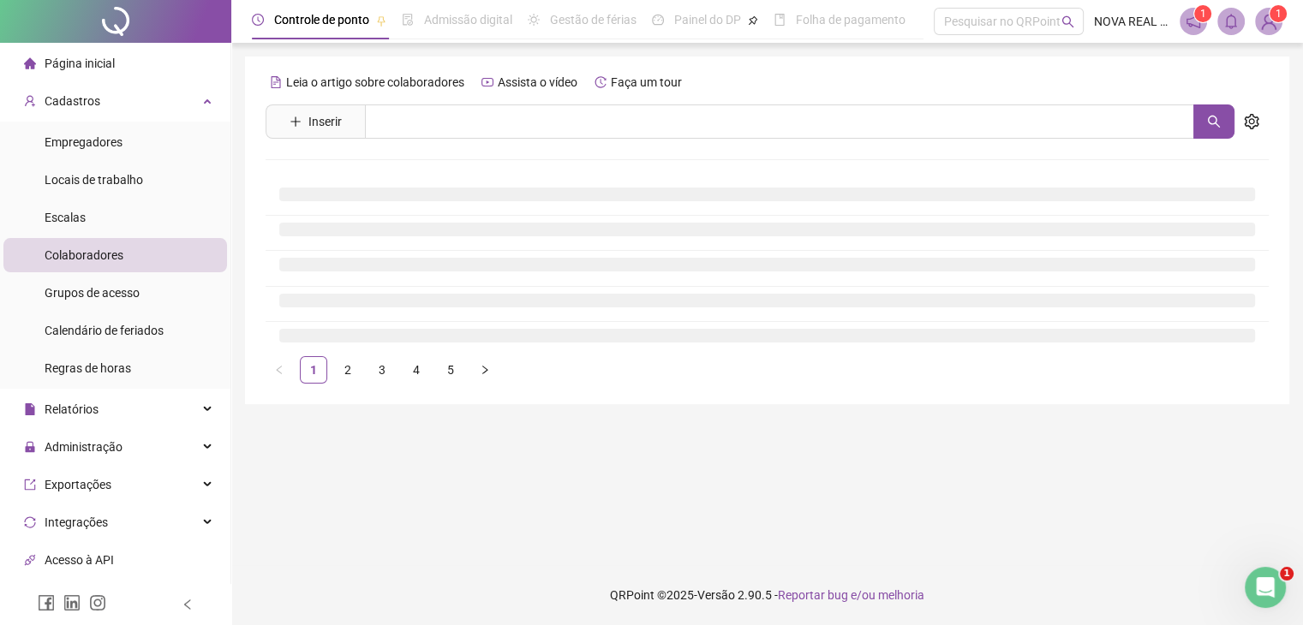
scroll to position [0, 0]
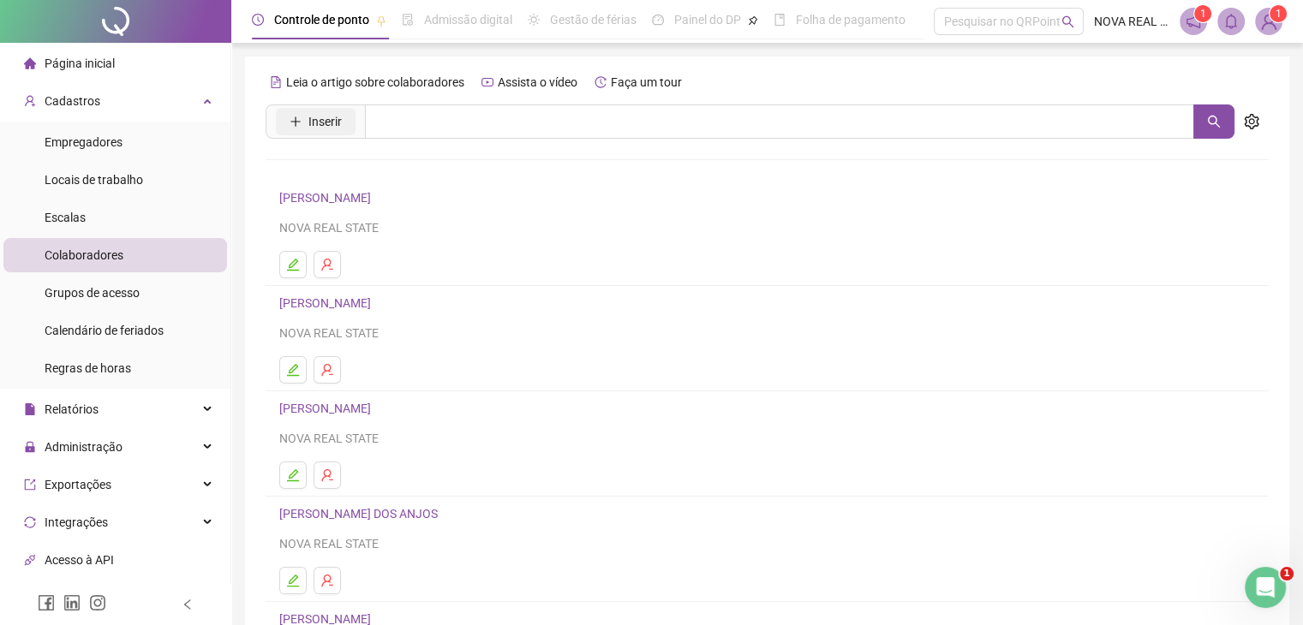
click at [339, 116] on span "Inserir" at bounding box center [324, 121] width 33 height 19
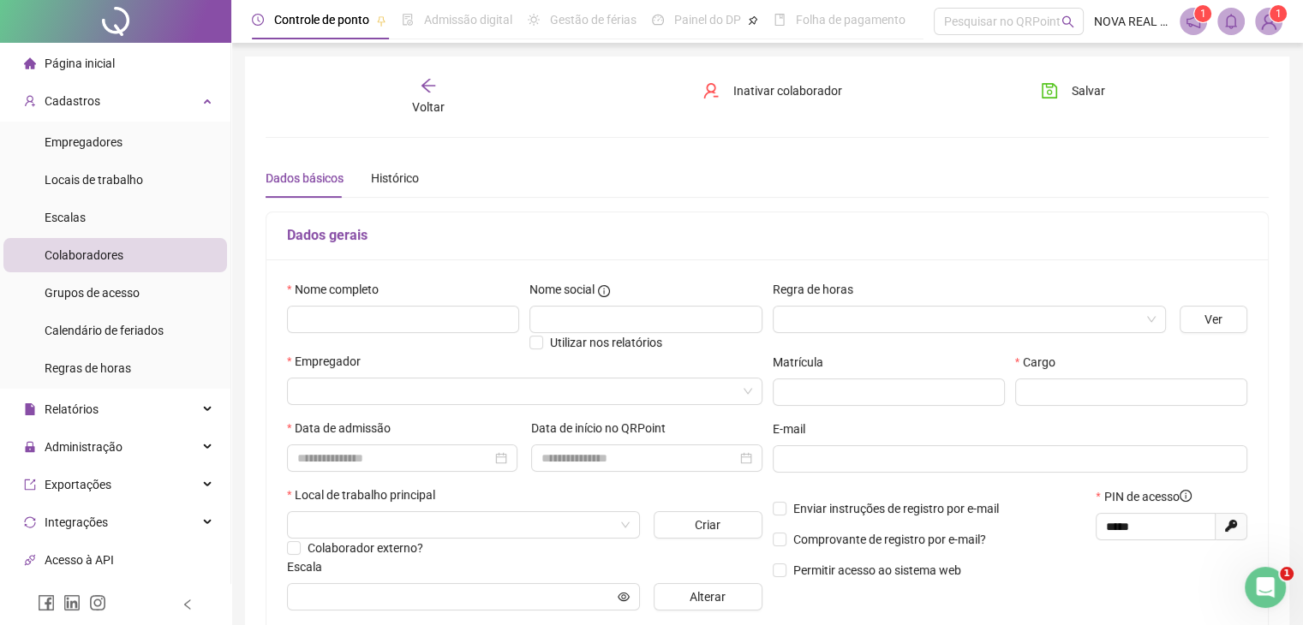
type input "*****"
click at [429, 315] on input "text" at bounding box center [403, 319] width 232 height 27
type input "**********"
click at [922, 309] on input "search" at bounding box center [961, 320] width 357 height 26
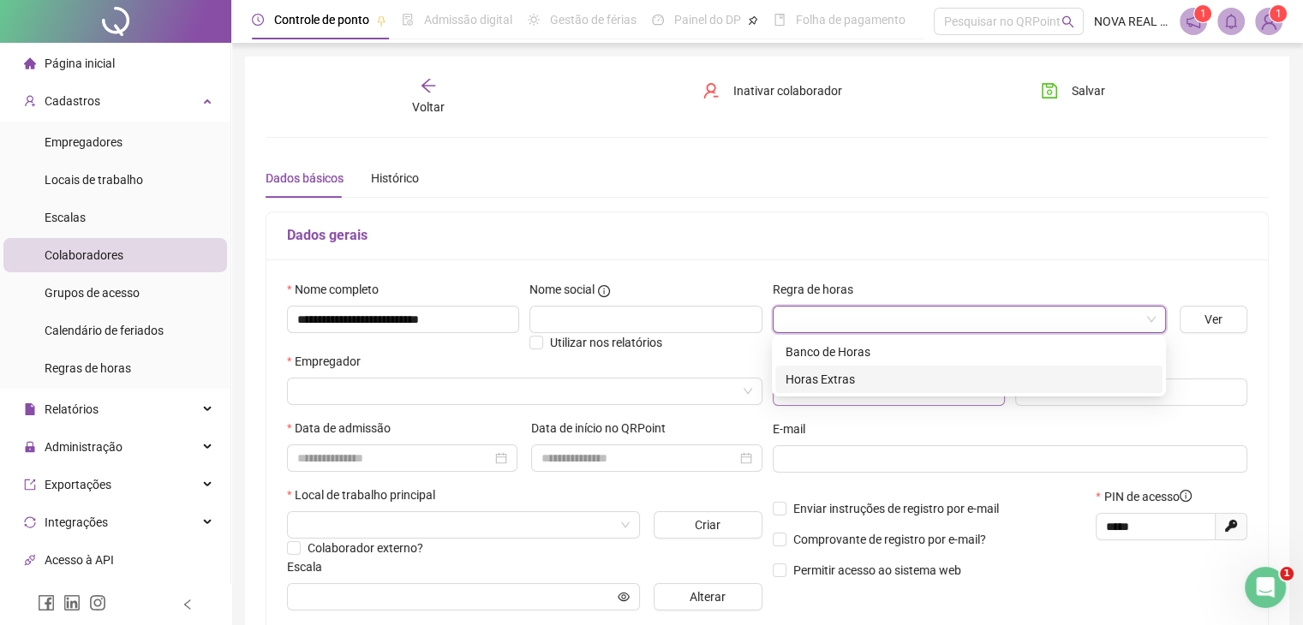
drag, startPoint x: 851, startPoint y: 381, endPoint x: 784, endPoint y: 379, distance: 67.7
click at [850, 381] on div "Horas Extras" at bounding box center [968, 379] width 367 height 19
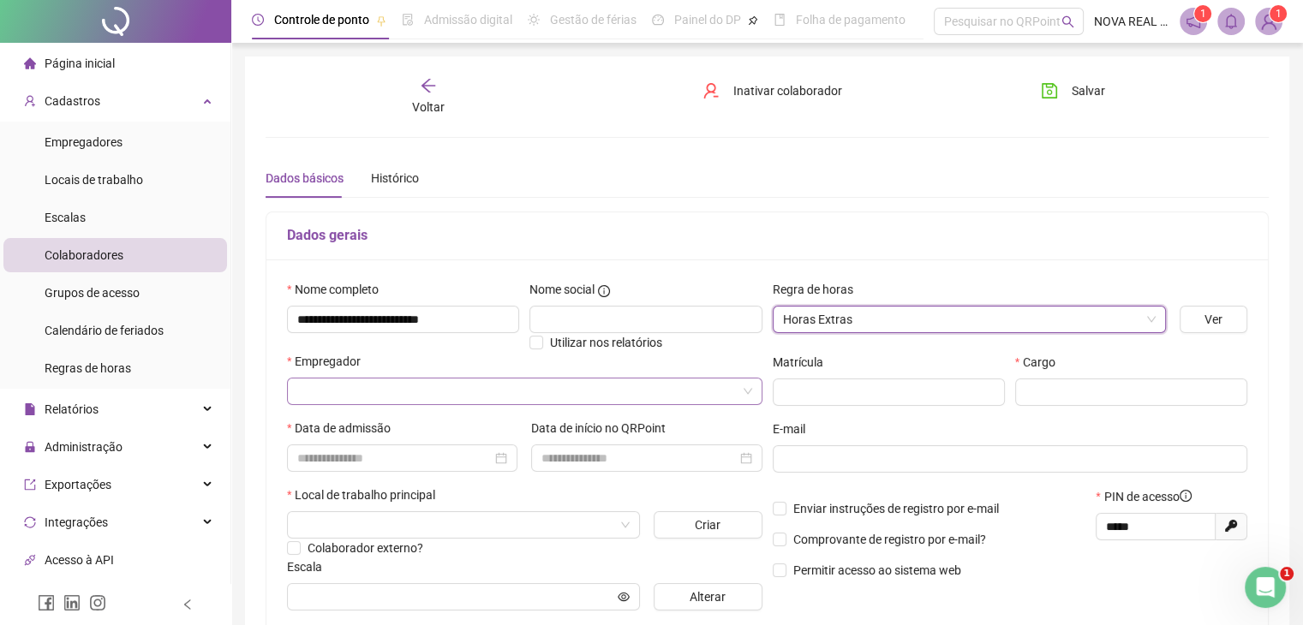
click at [393, 385] on input "search" at bounding box center [516, 392] width 439 height 26
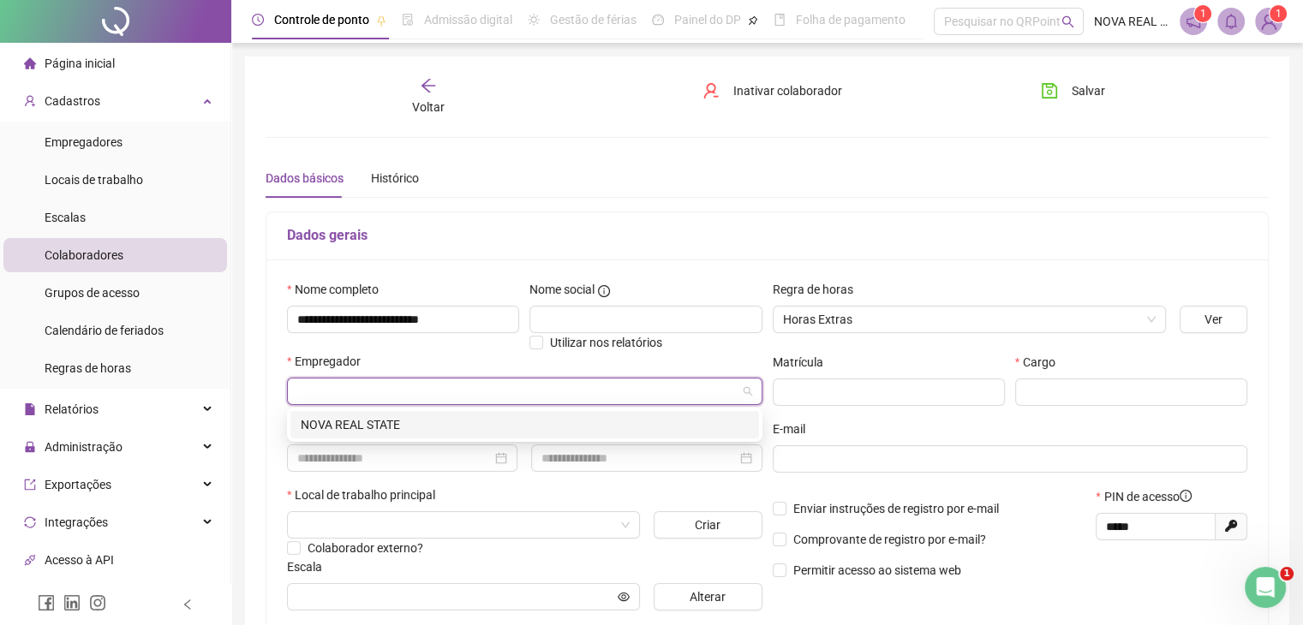
click at [396, 429] on div "NOVA REAL STATE" at bounding box center [525, 424] width 448 height 19
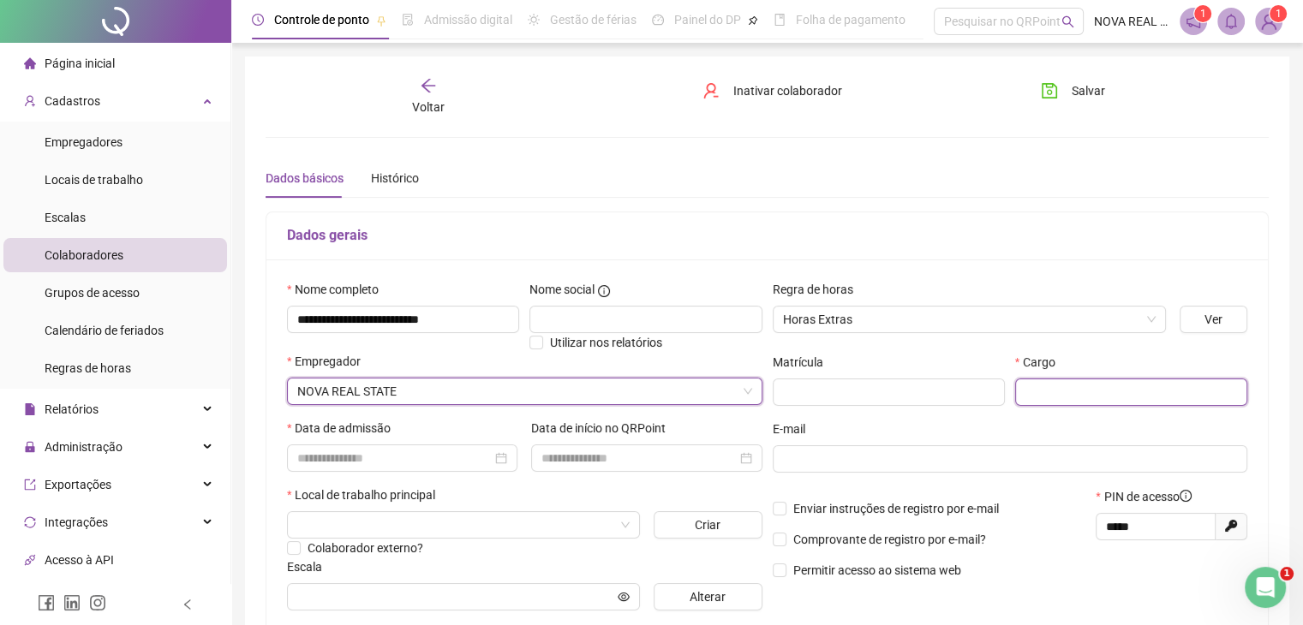
click at [1050, 395] on input "text" at bounding box center [1131, 392] width 232 height 27
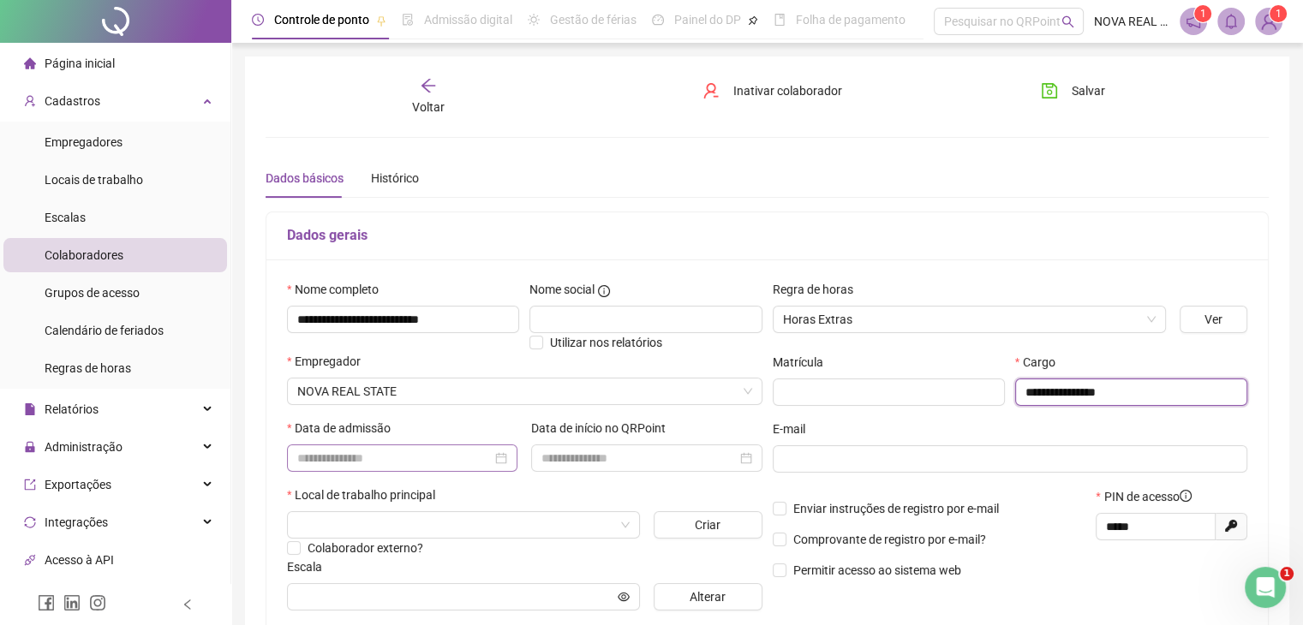
type input "**********"
click at [421, 453] on input at bounding box center [394, 458] width 194 height 19
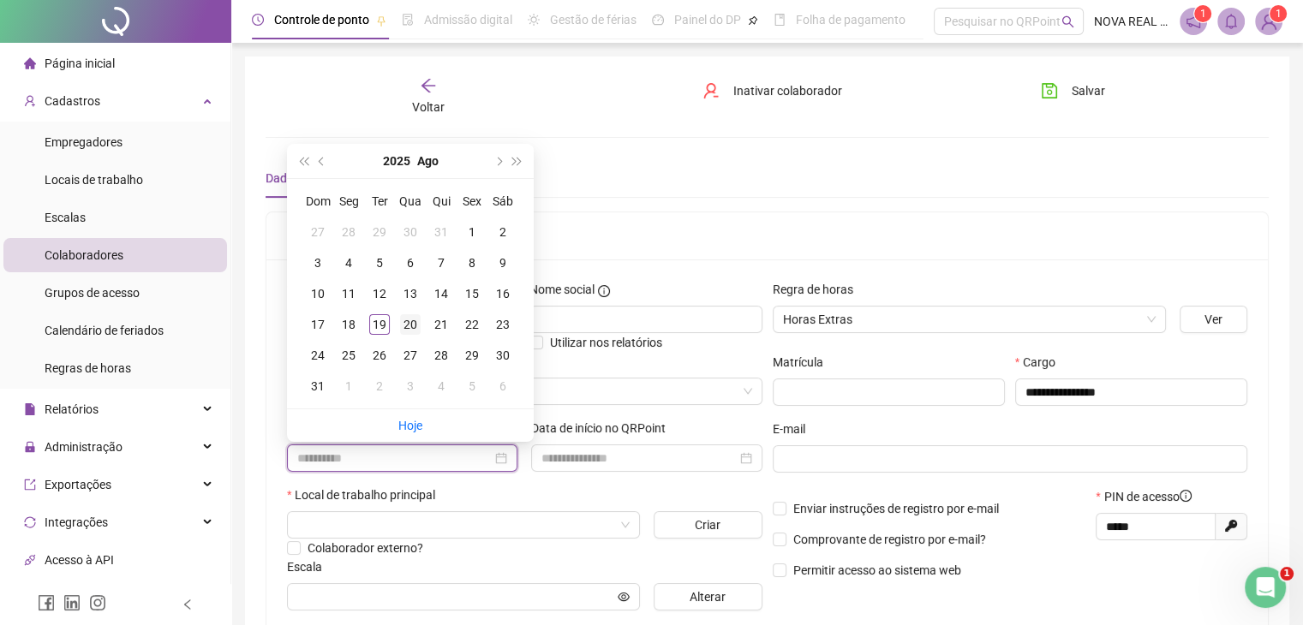
type input "**********"
click at [416, 319] on div "20" at bounding box center [410, 324] width 21 height 21
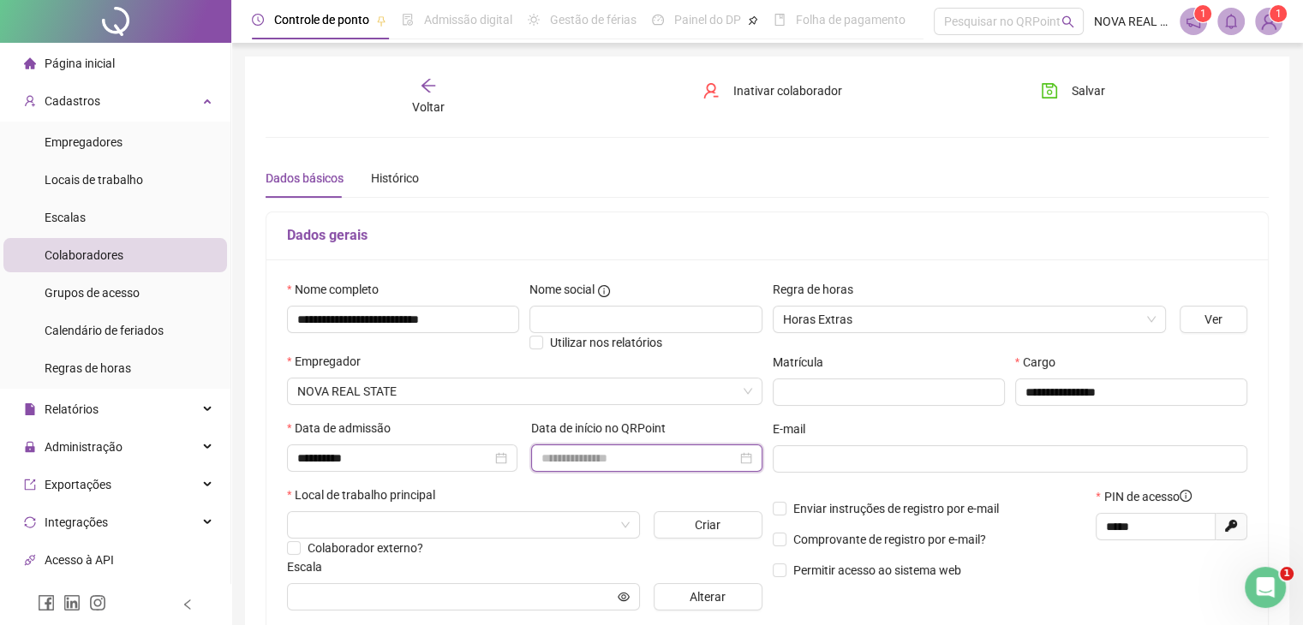
click at [575, 449] on input at bounding box center [638, 458] width 194 height 19
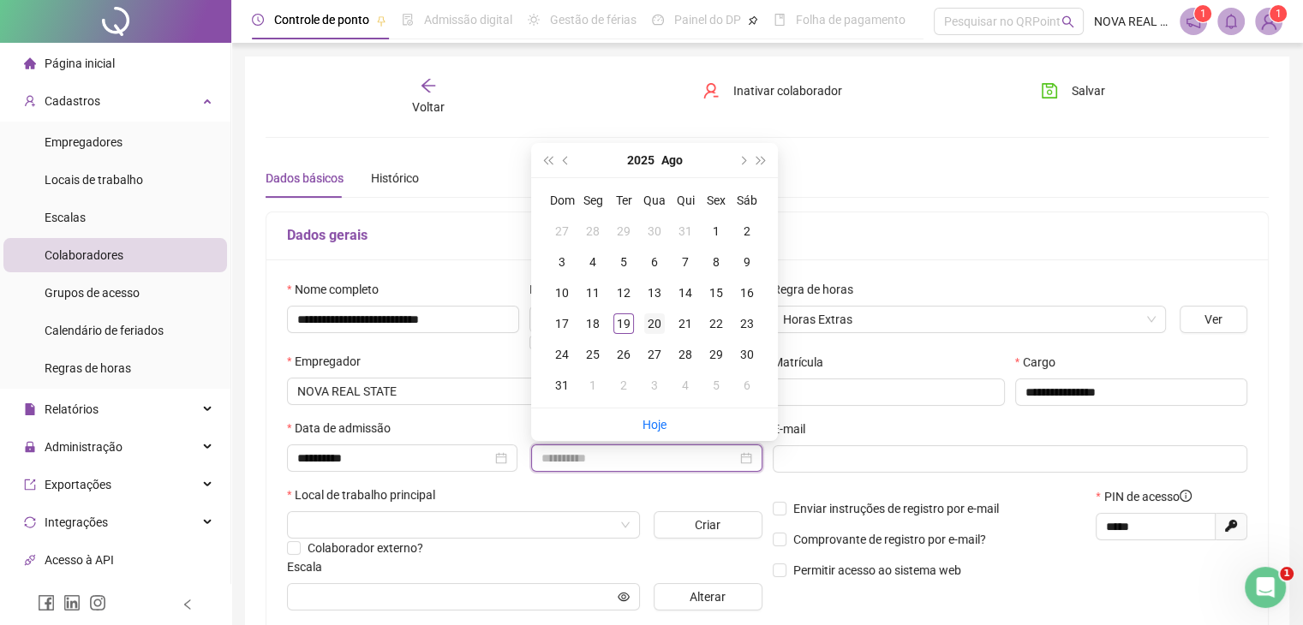
type input "**********"
click at [653, 319] on div "20" at bounding box center [654, 323] width 21 height 21
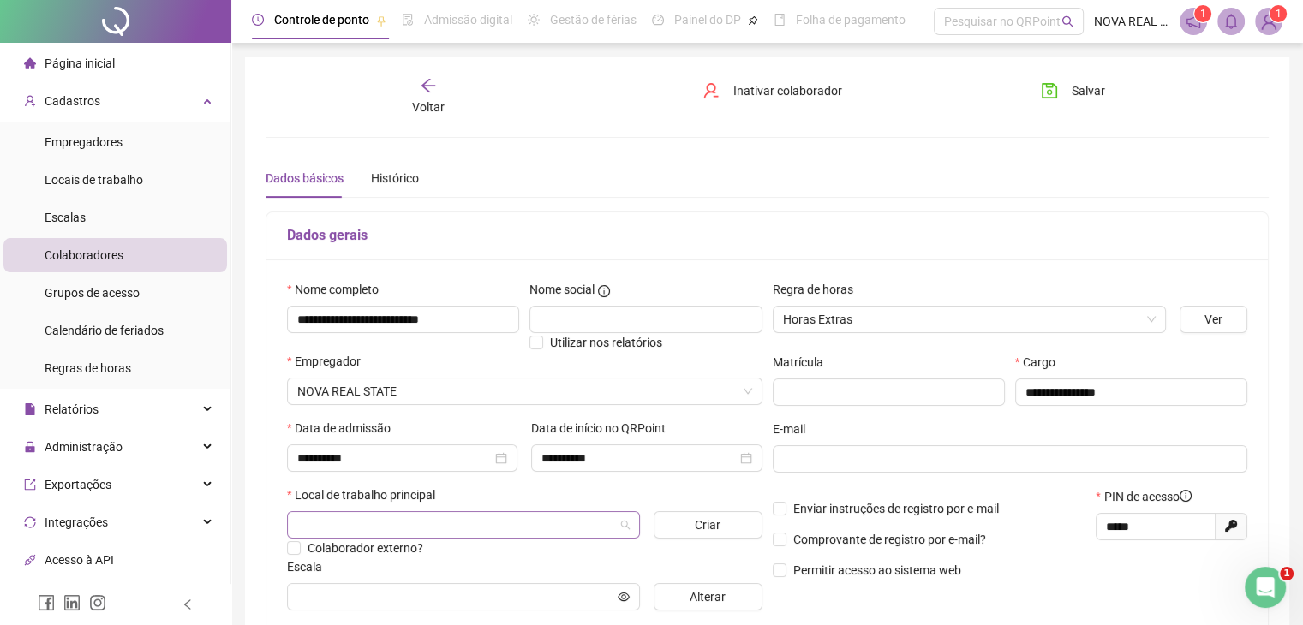
click at [429, 527] on input "search" at bounding box center [455, 525] width 317 height 26
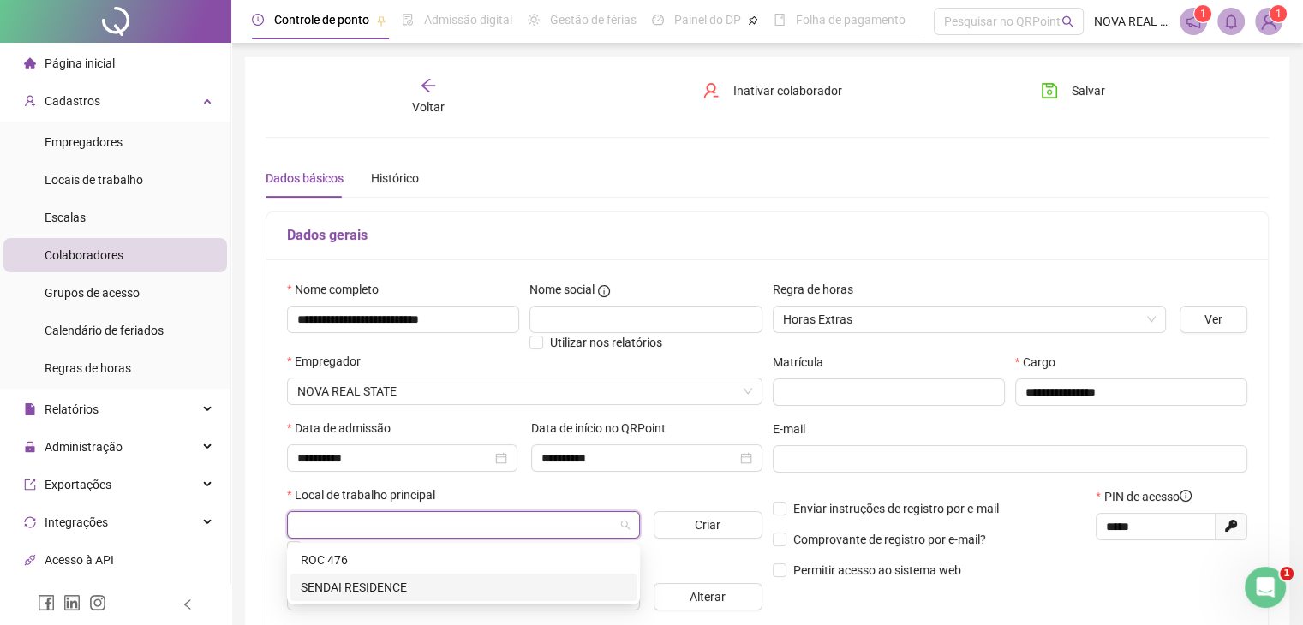
click at [420, 589] on div "SENDAI RESIDENCE" at bounding box center [463, 587] width 325 height 19
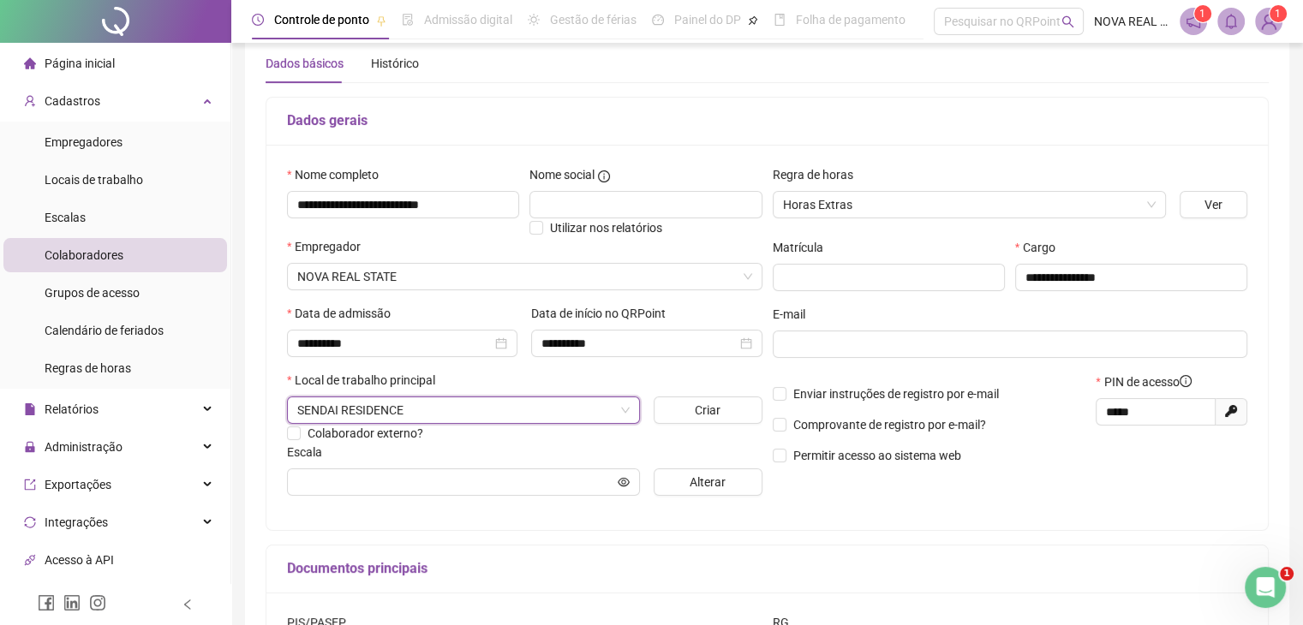
scroll to position [171, 0]
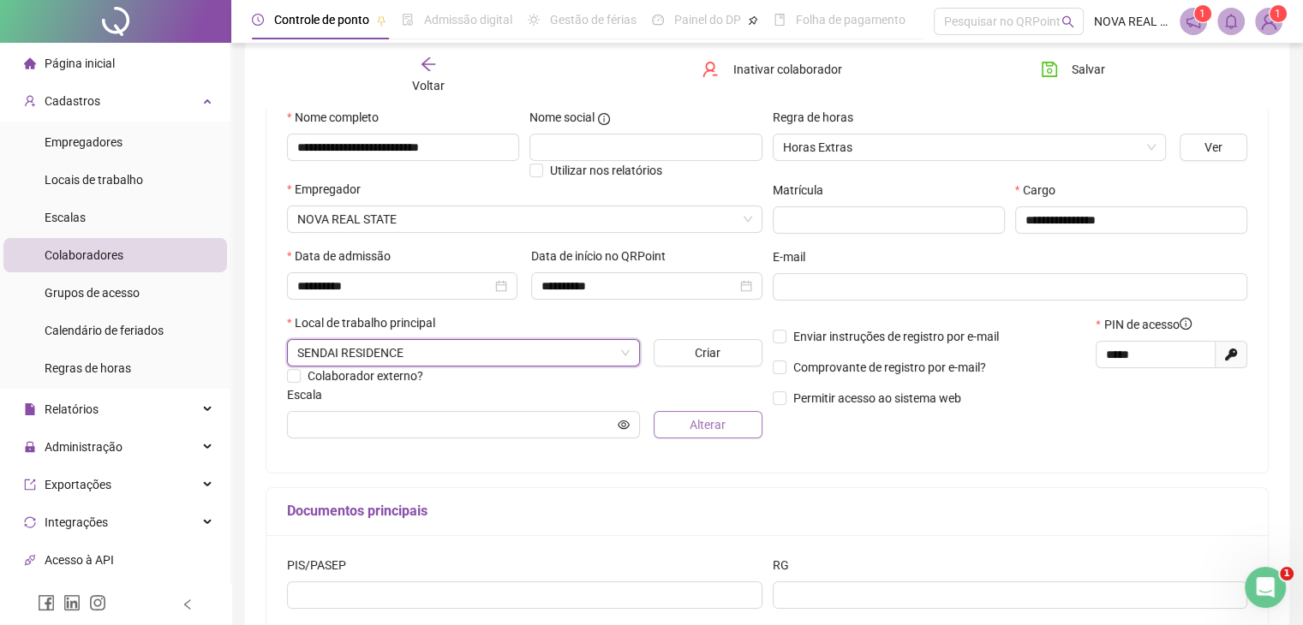
click at [675, 418] on button "Alterar" at bounding box center [707, 424] width 109 height 27
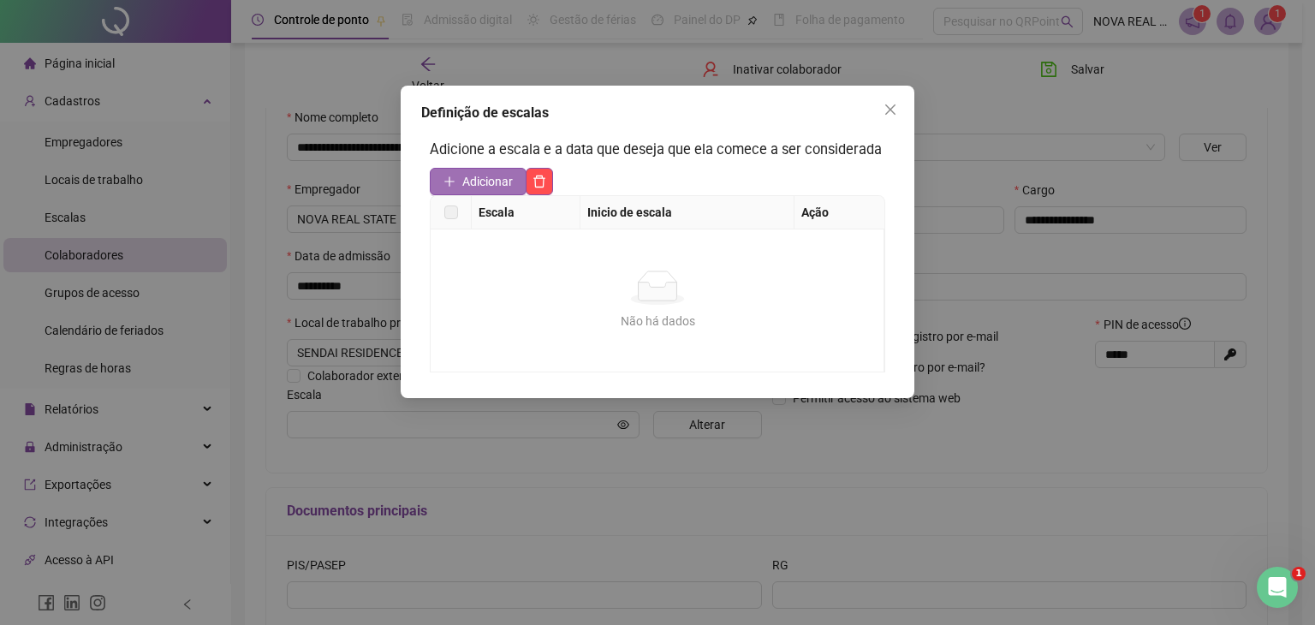
click at [490, 172] on span "Adicionar" at bounding box center [487, 181] width 51 height 19
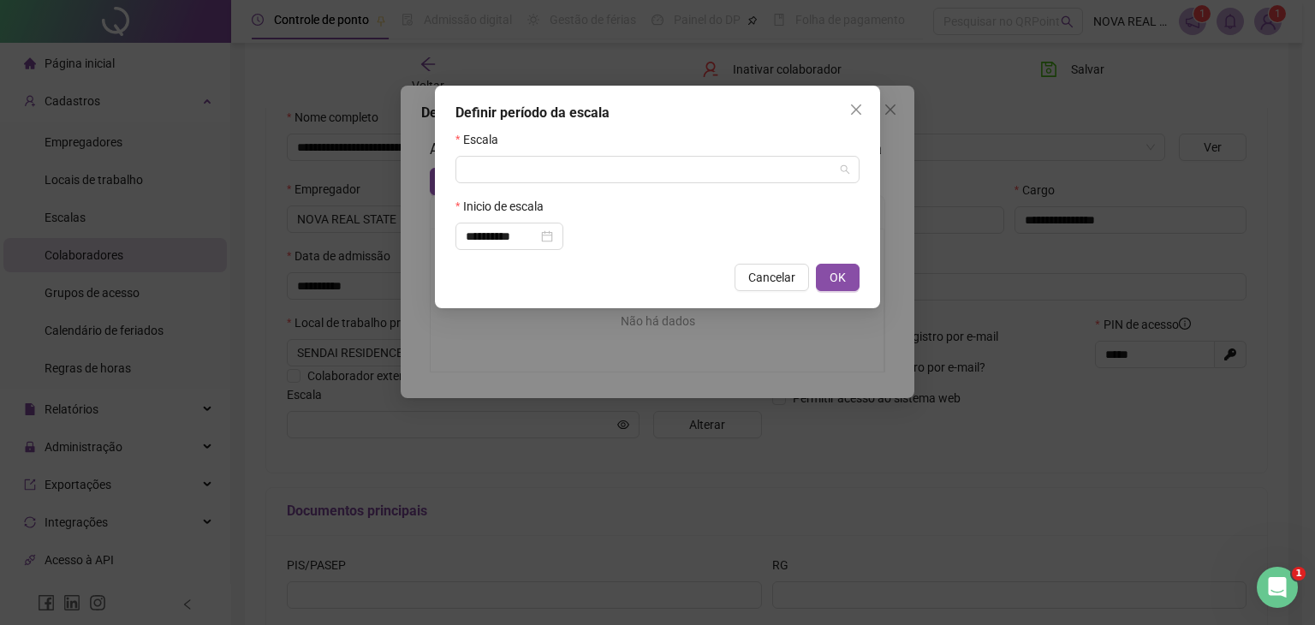
drag, startPoint x: 584, startPoint y: 176, endPoint x: 583, endPoint y: 186, distance: 10.3
click at [585, 176] on input "search" at bounding box center [650, 170] width 368 height 26
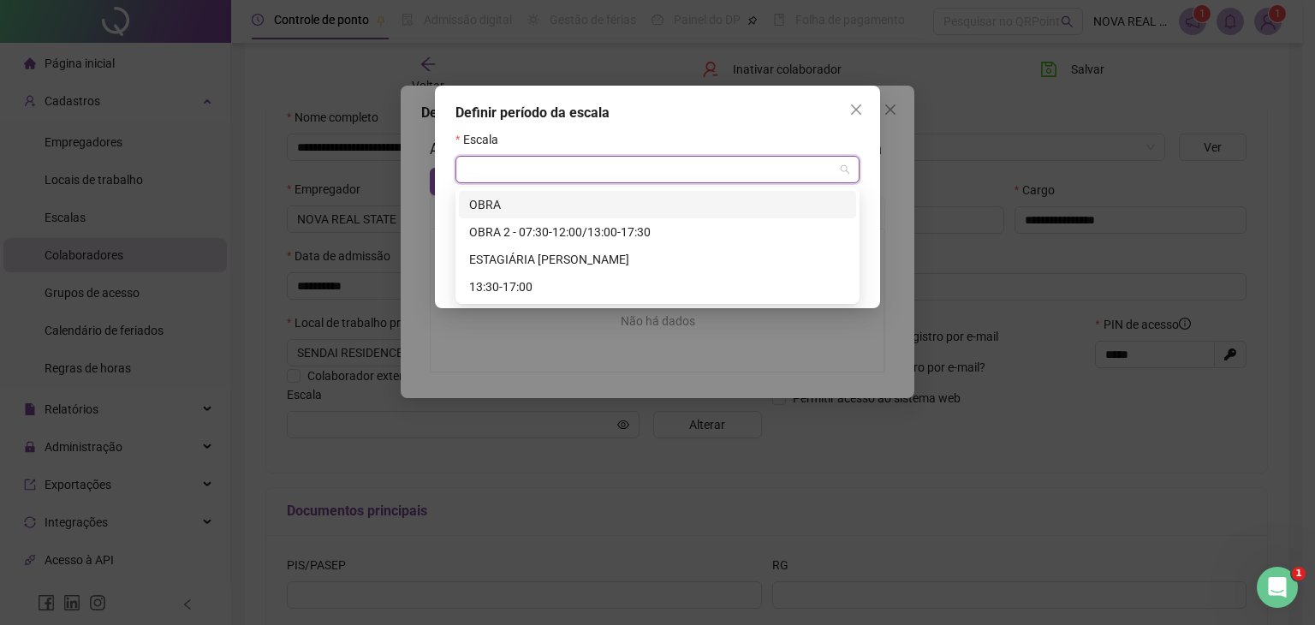
click at [580, 211] on div "OBRA" at bounding box center [657, 204] width 377 height 19
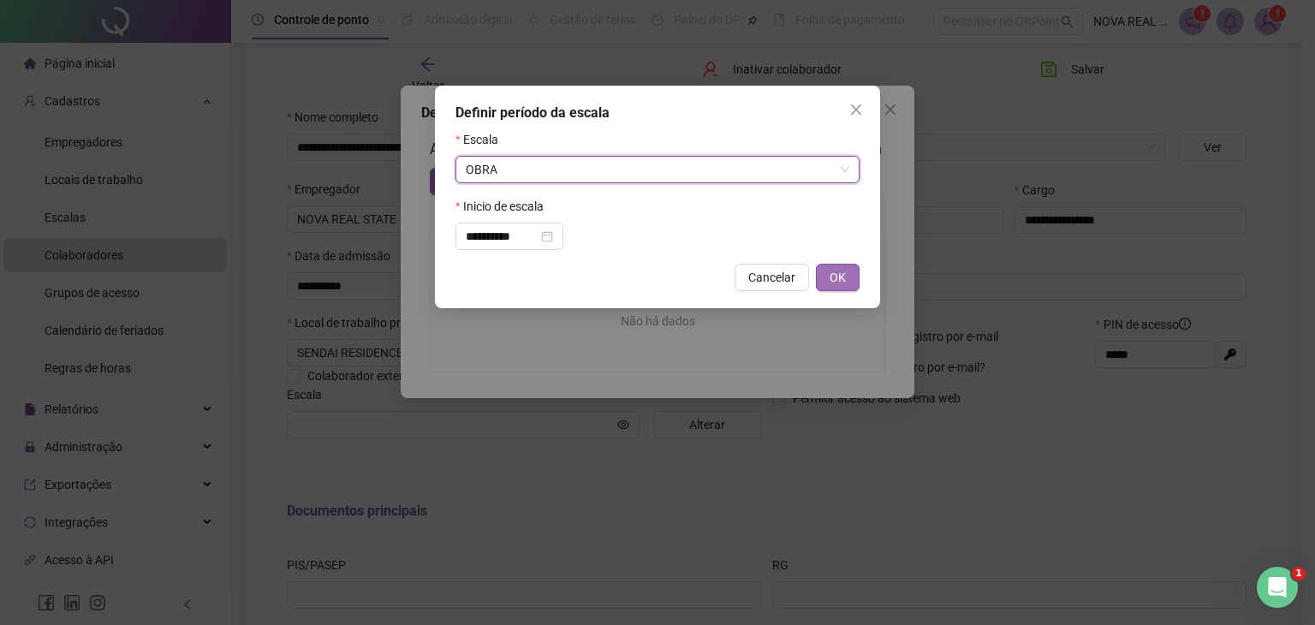
click at [827, 283] on button "OK" at bounding box center [838, 277] width 44 height 27
type input "****"
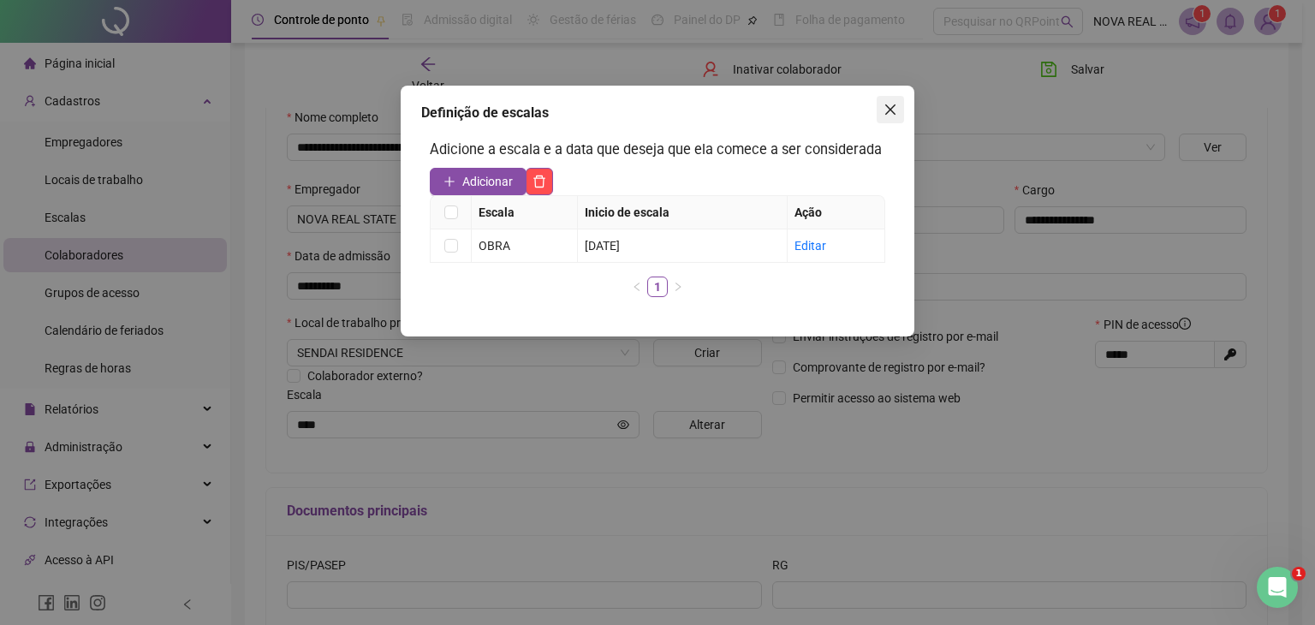
click at [886, 96] on button "Close" at bounding box center [890, 109] width 27 height 27
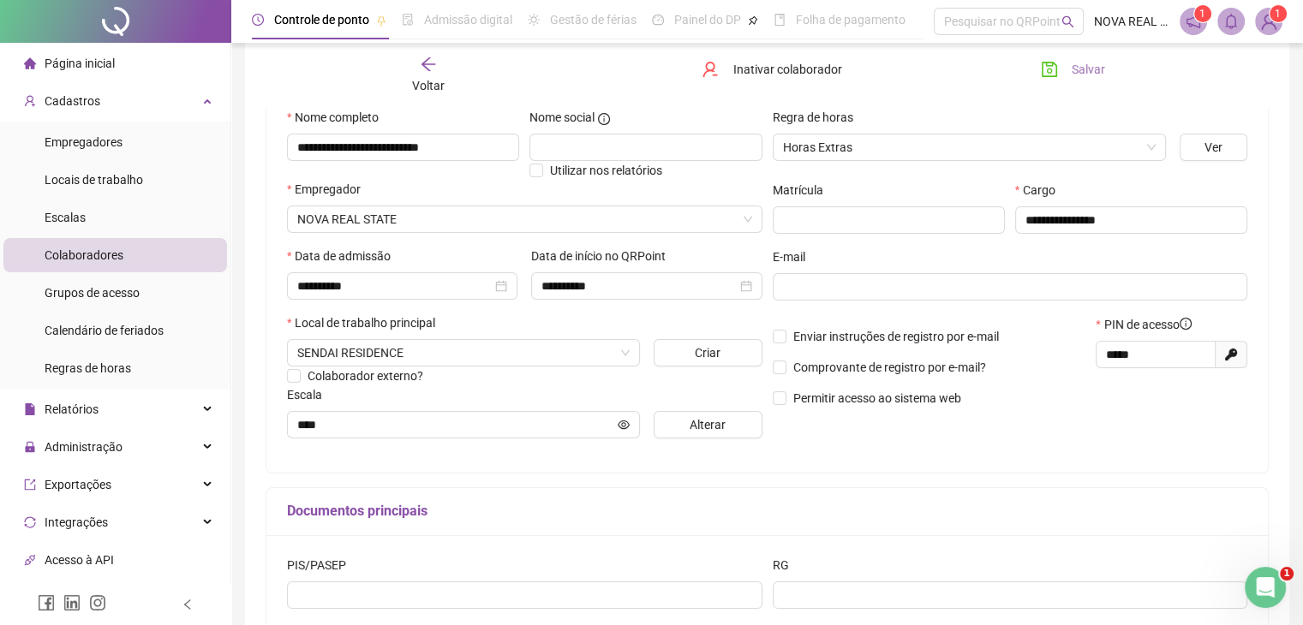
click at [1086, 73] on span "Salvar" at bounding box center [1087, 69] width 33 height 19
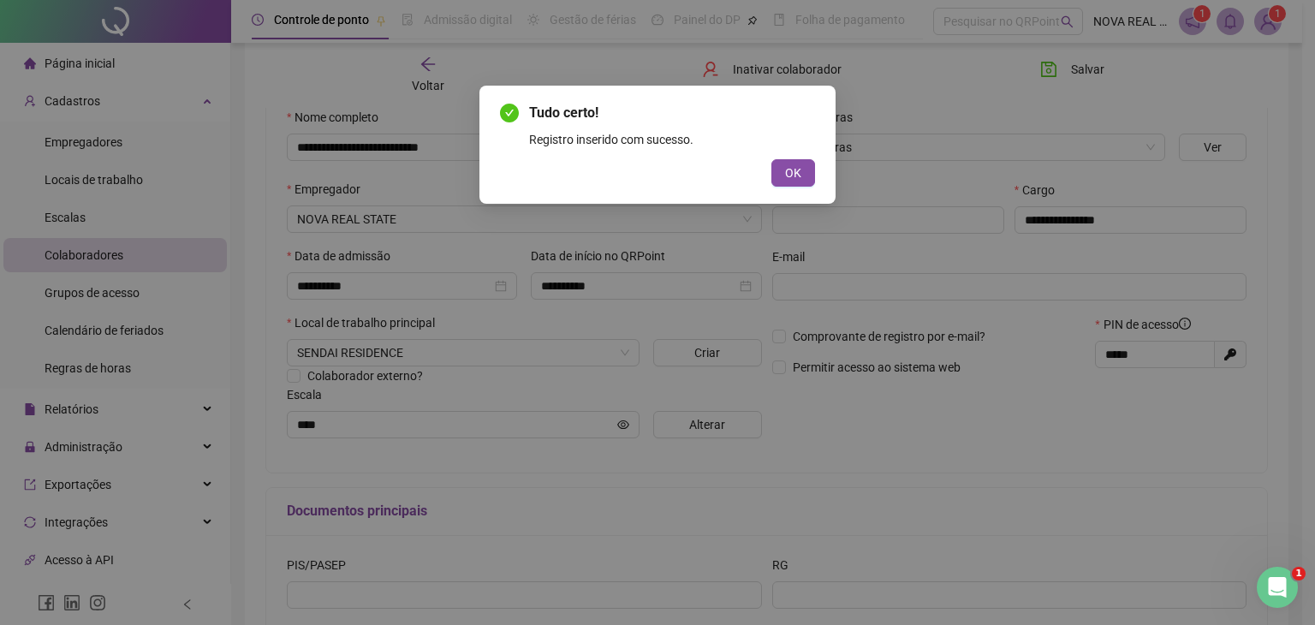
click at [812, 165] on button "OK" at bounding box center [794, 172] width 44 height 27
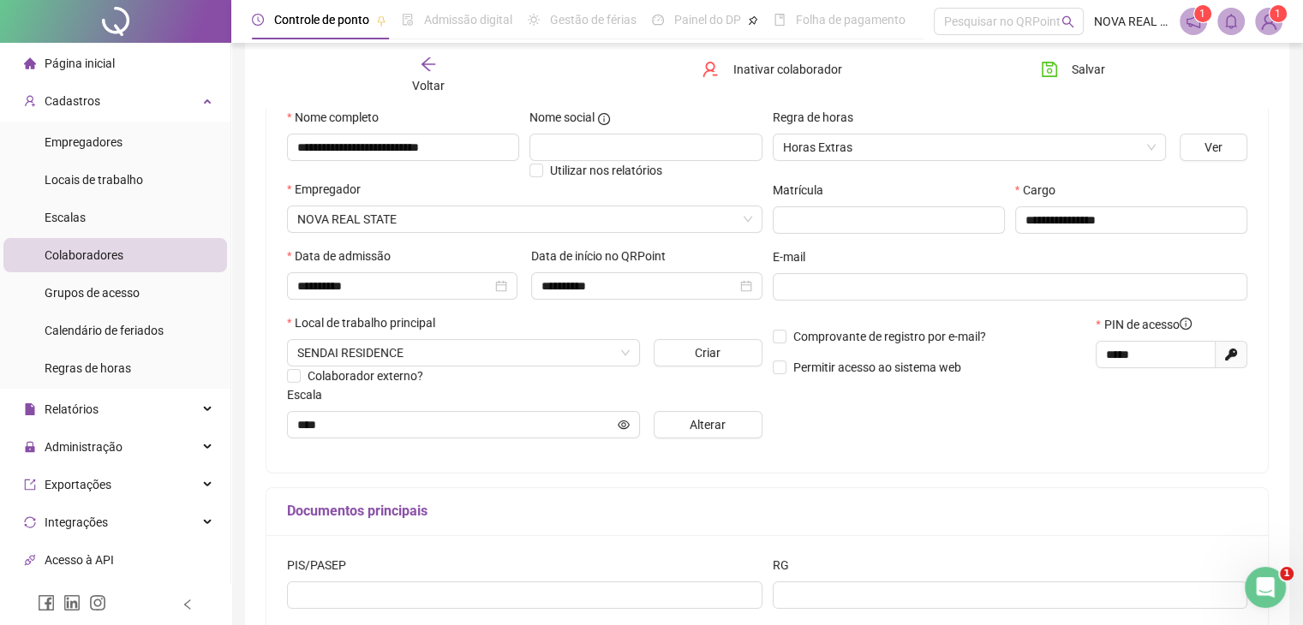
click at [451, 62] on div "Voltar" at bounding box center [428, 75] width 156 height 39
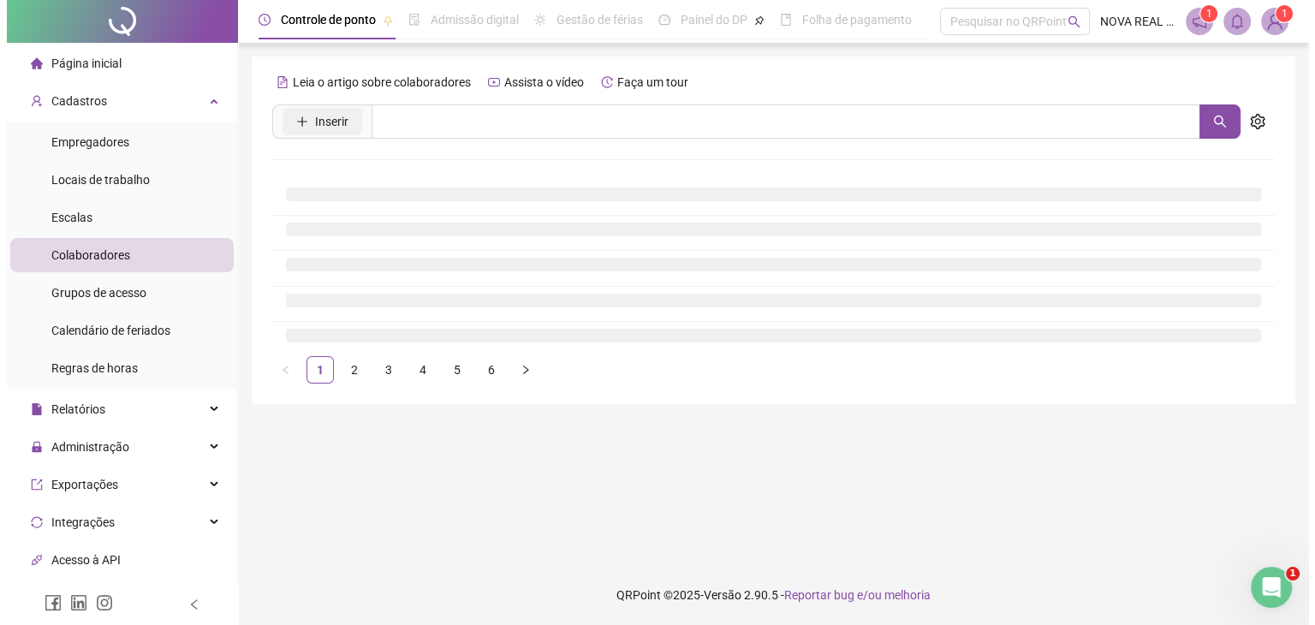
scroll to position [0, 0]
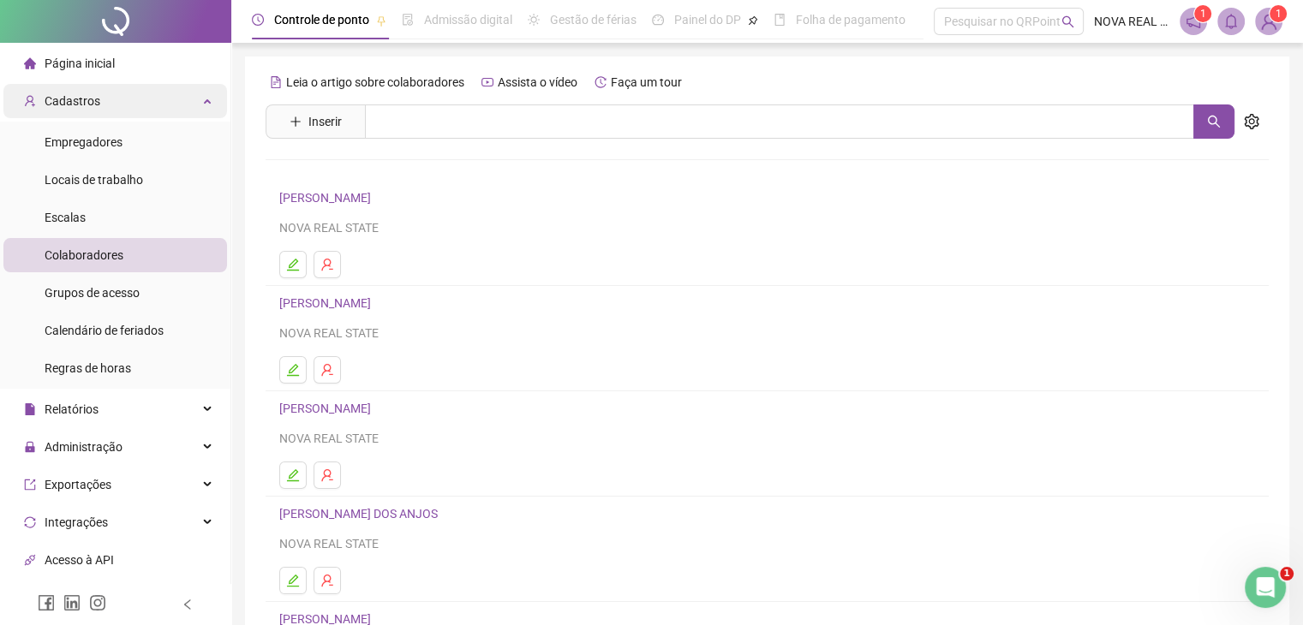
click at [178, 91] on div "Cadastros" at bounding box center [115, 101] width 224 height 34
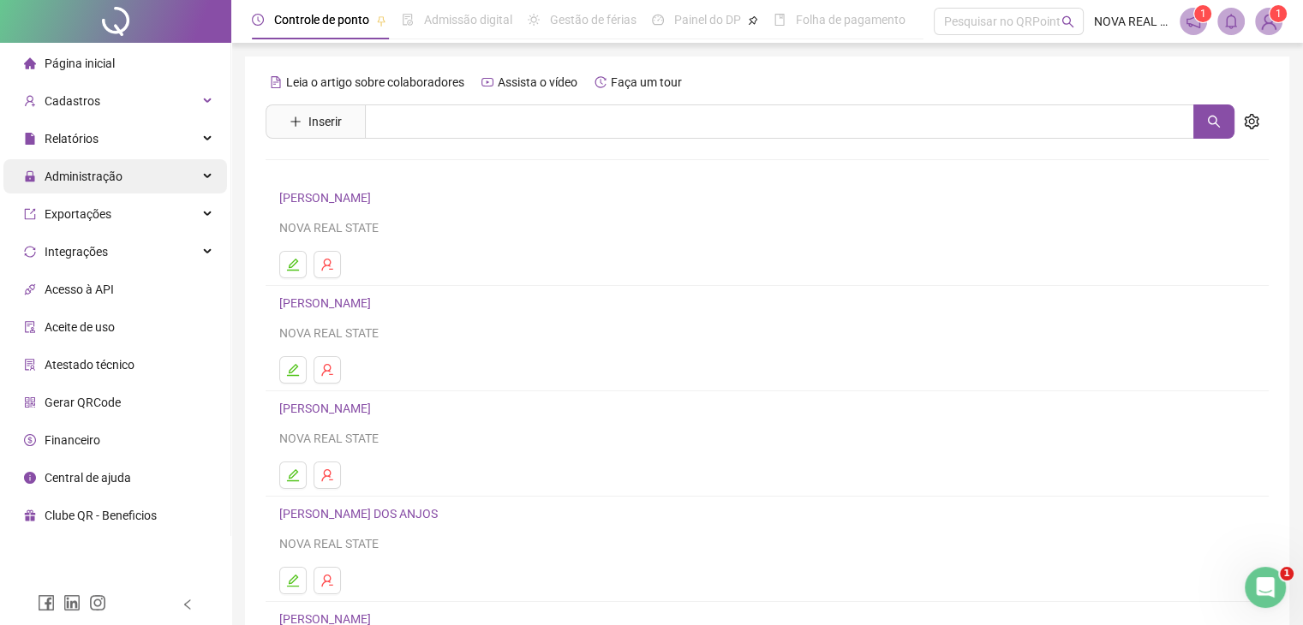
click at [140, 176] on div "Administração" at bounding box center [115, 176] width 224 height 34
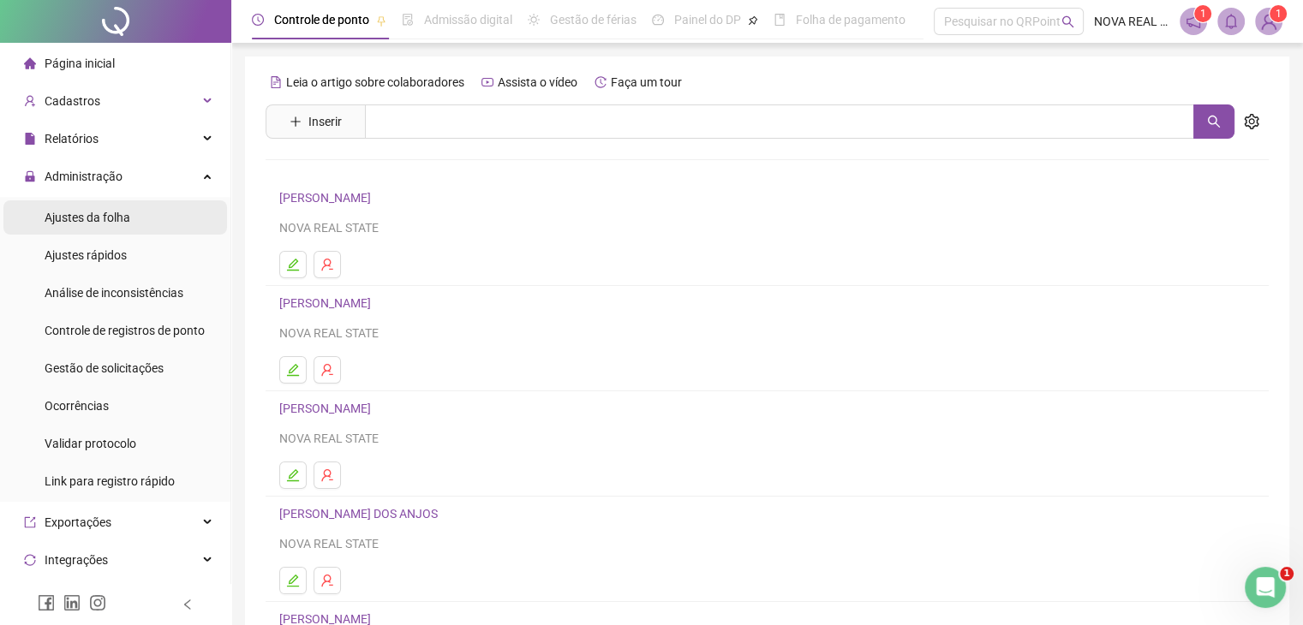
click at [111, 217] on span "Ajustes da folha" at bounding box center [88, 218] width 86 height 14
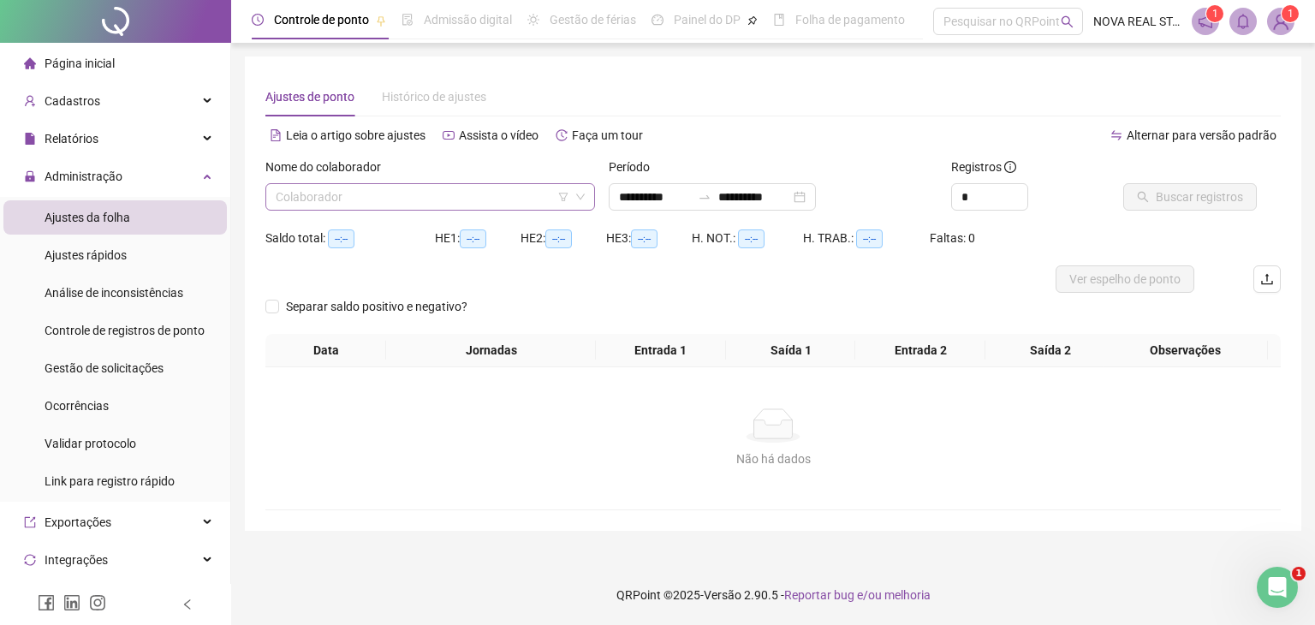
click at [322, 195] on input "search" at bounding box center [423, 197] width 294 height 26
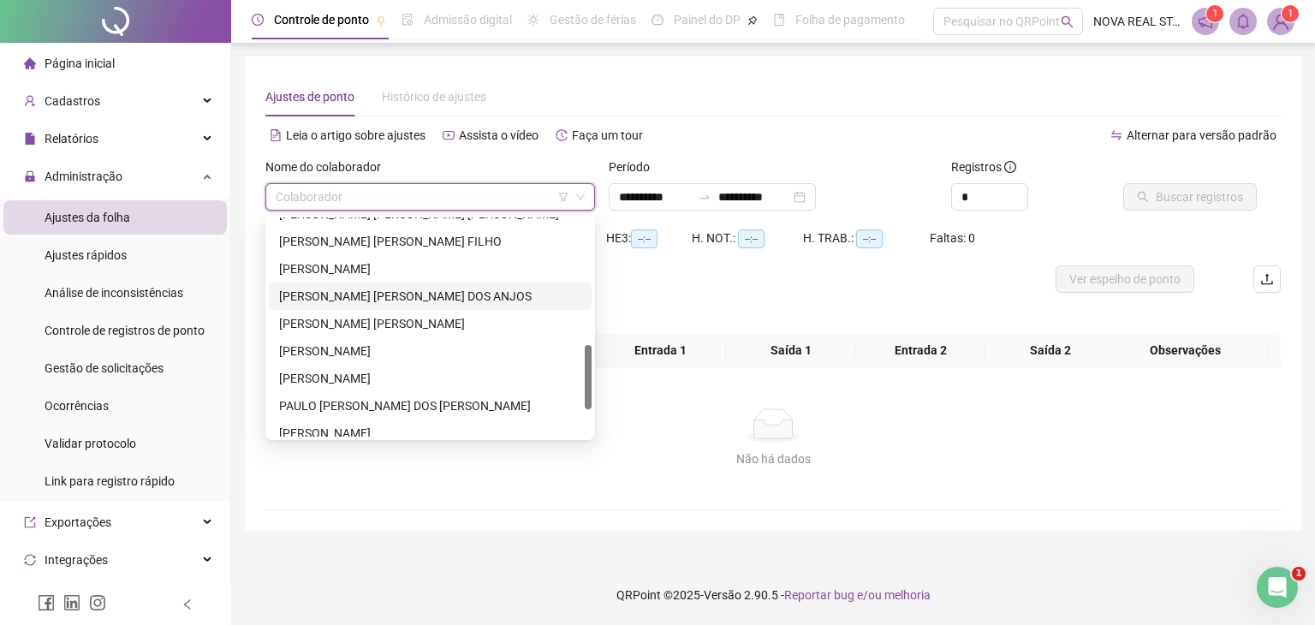
scroll to position [521, 0]
